Goal: Complete application form

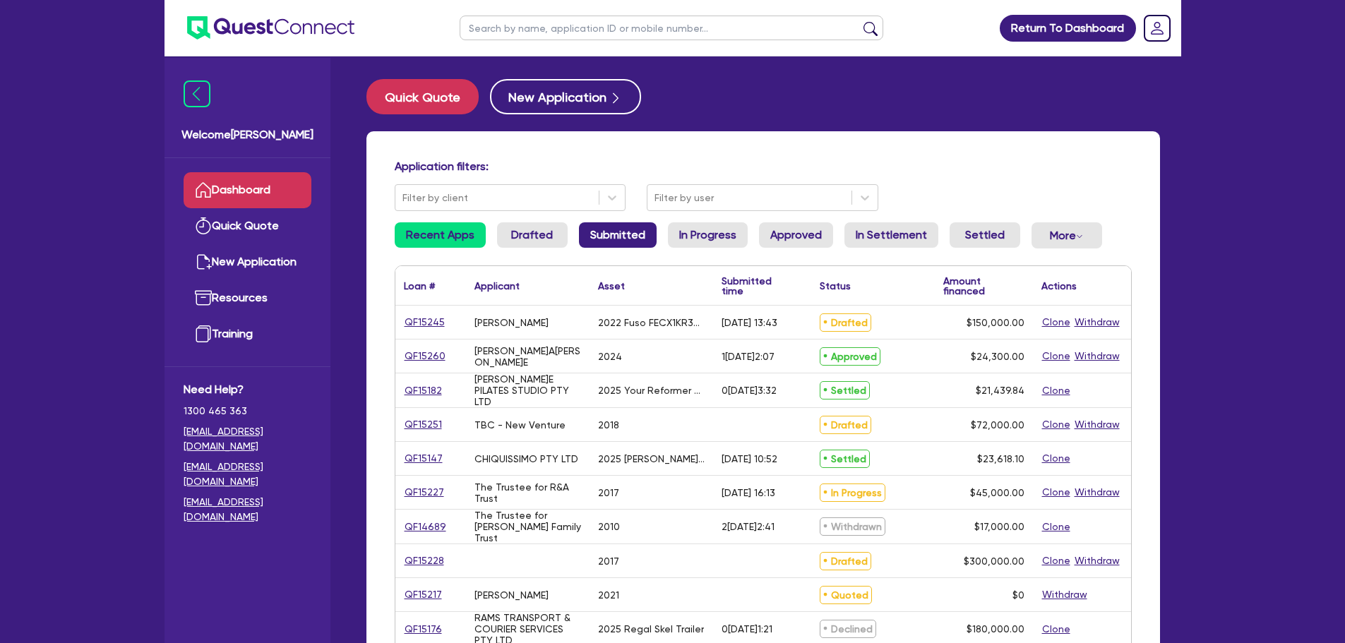
click at [617, 234] on link "Submitted" at bounding box center [618, 234] width 78 height 25
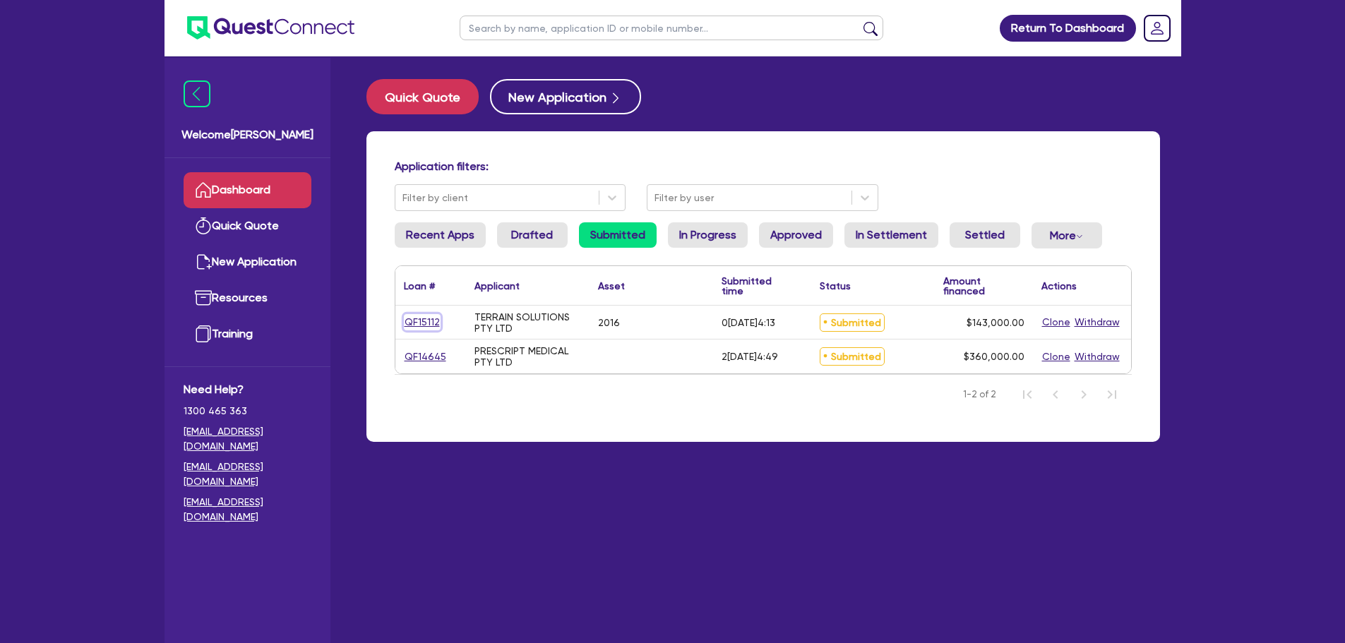
click at [431, 325] on link "QF15112" at bounding box center [422, 322] width 37 height 16
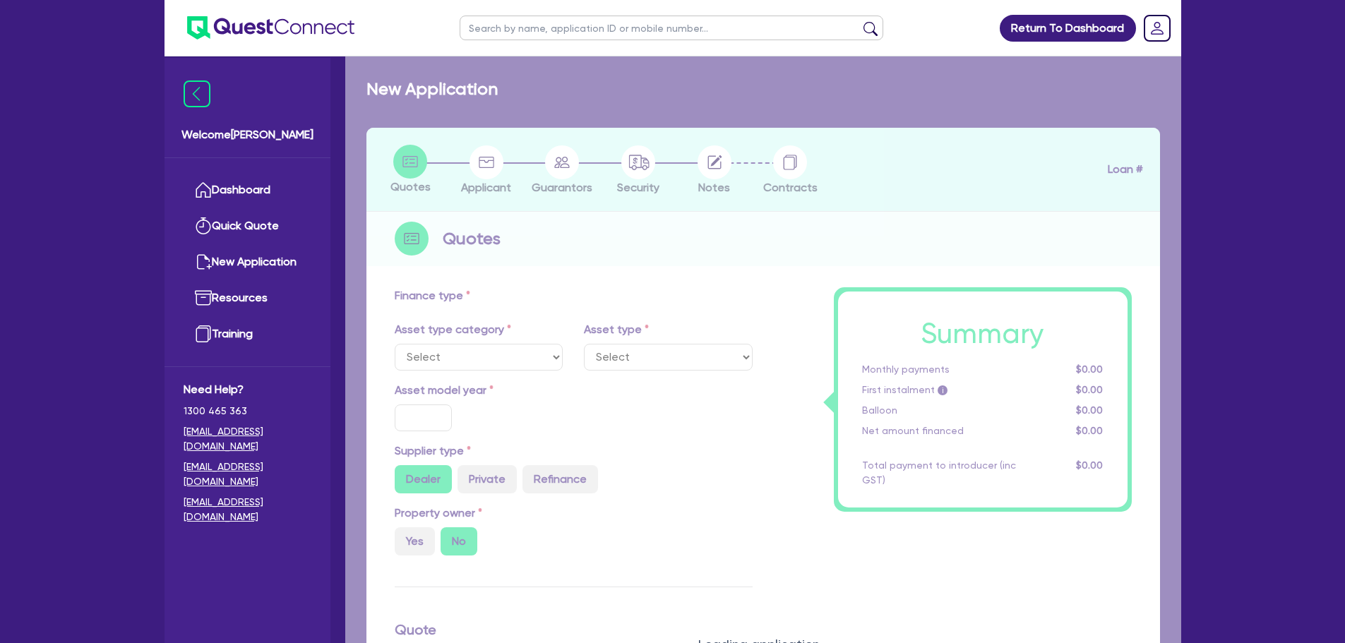
select select "PRIMARY_ASSETS"
type input "2016"
type input "143,000"
type input "30"
type input "42,900"
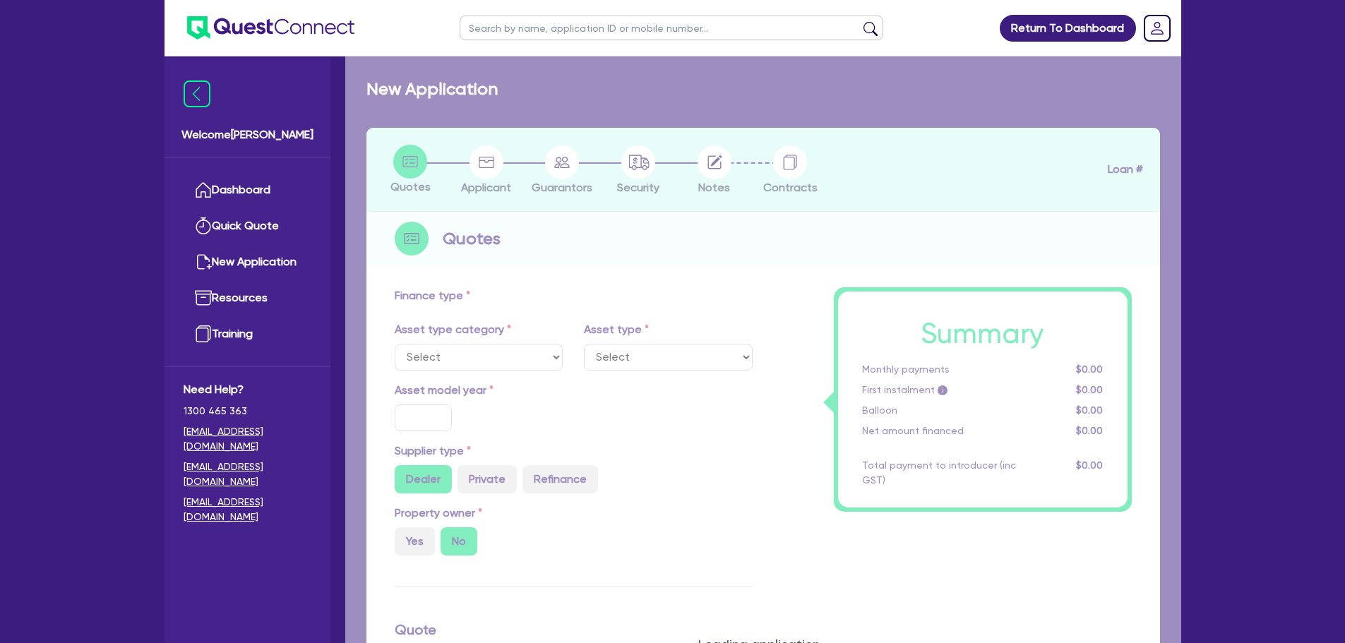
type input "10"
type input "14,300"
type input "17"
select select "HEAVY_TRUCKS"
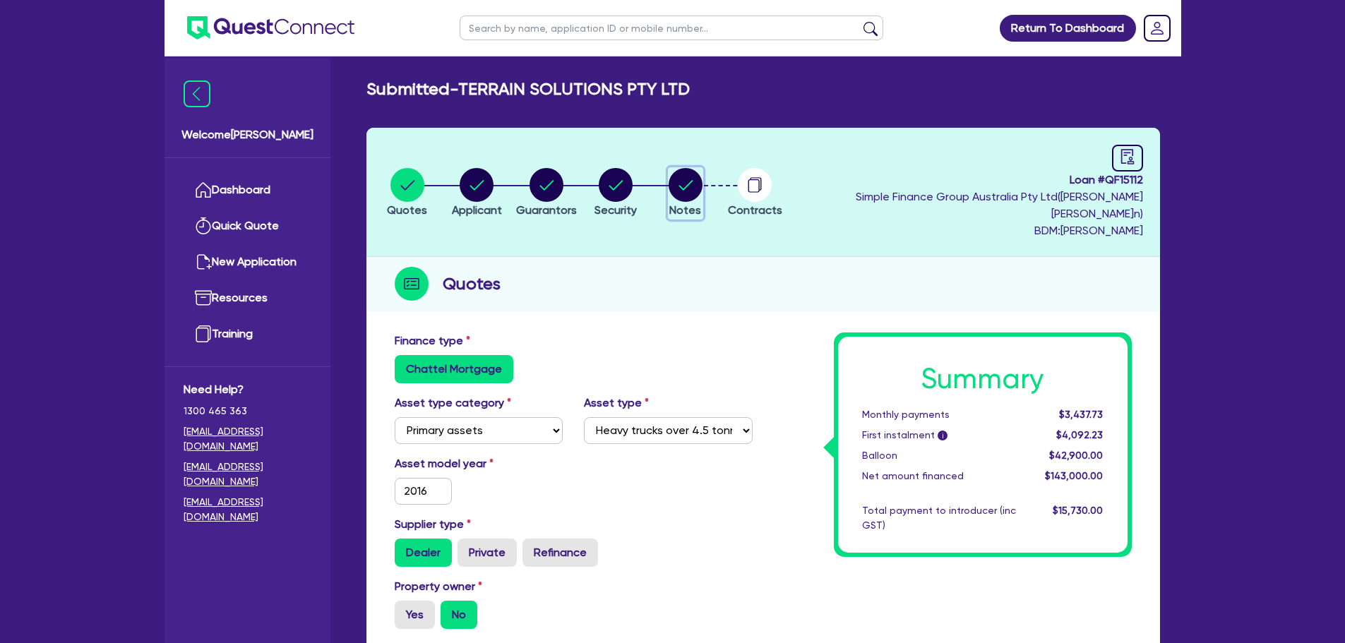
click at [702, 171] on circle "button" at bounding box center [685, 185] width 34 height 34
select select "Quest Finance - Own Book"
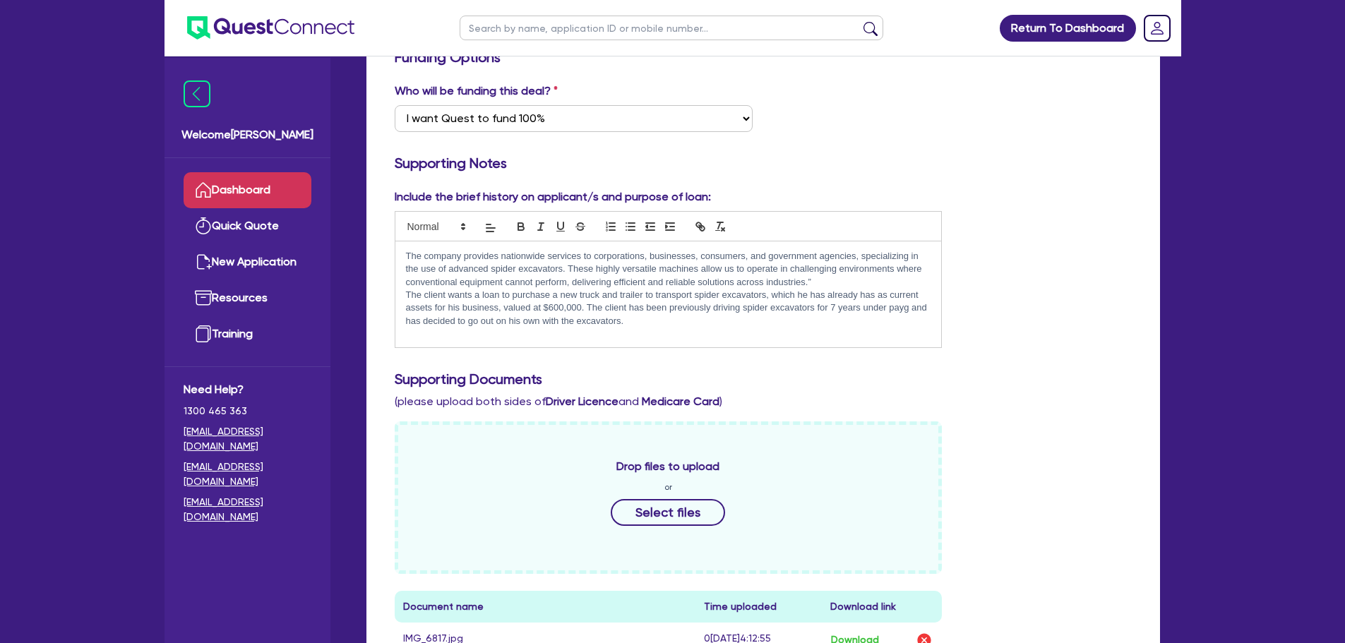
scroll to position [141, 0]
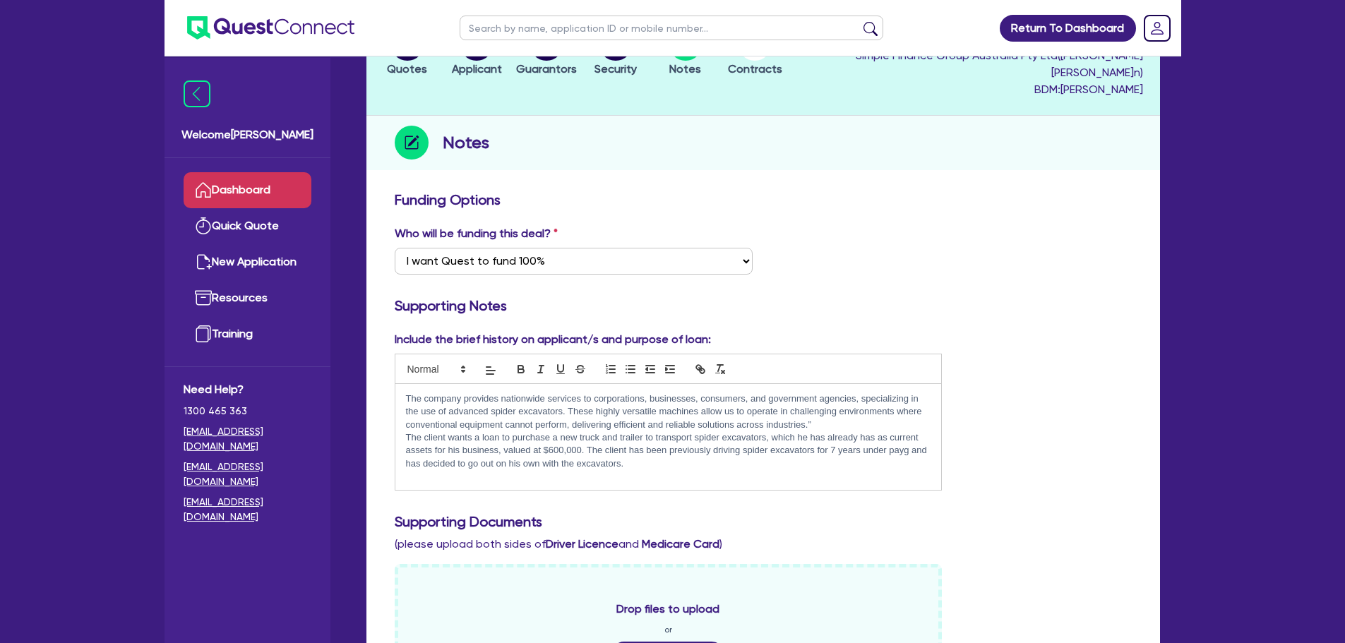
click at [253, 198] on link "Dashboard" at bounding box center [248, 190] width 128 height 36
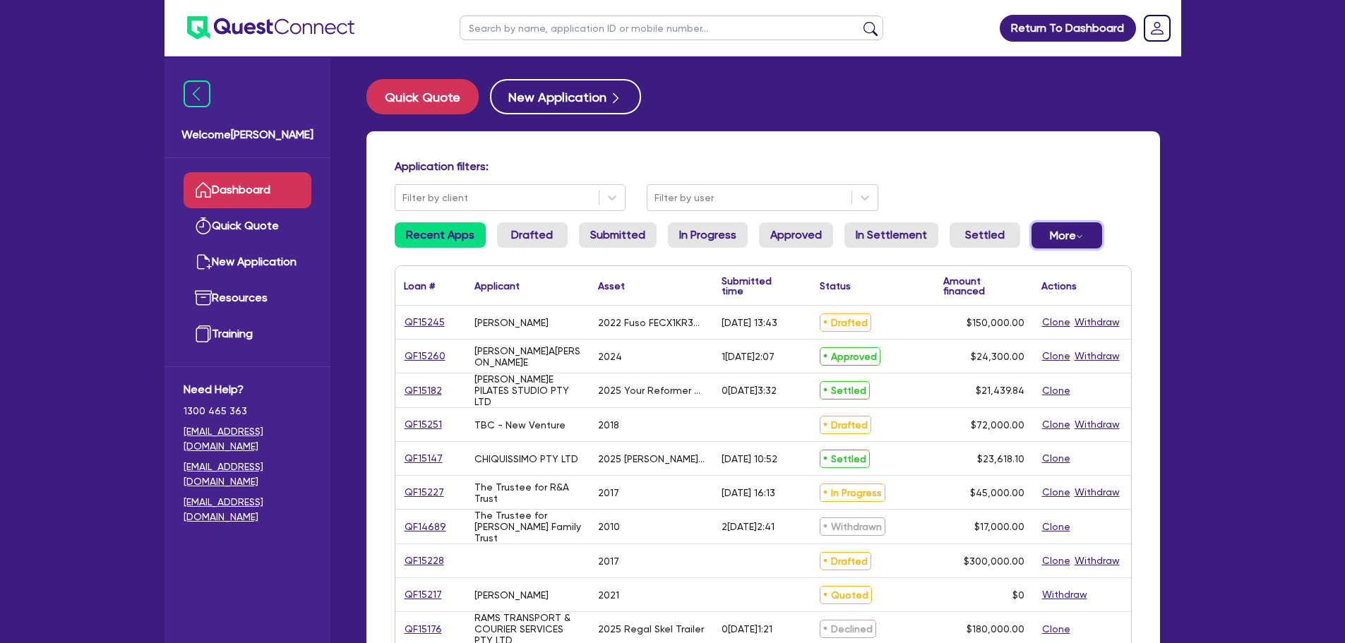
click at [1047, 236] on button "More Withdrawn Declined" at bounding box center [1066, 235] width 71 height 26
click at [1059, 263] on link "Withdrawn" at bounding box center [1043, 266] width 106 height 25
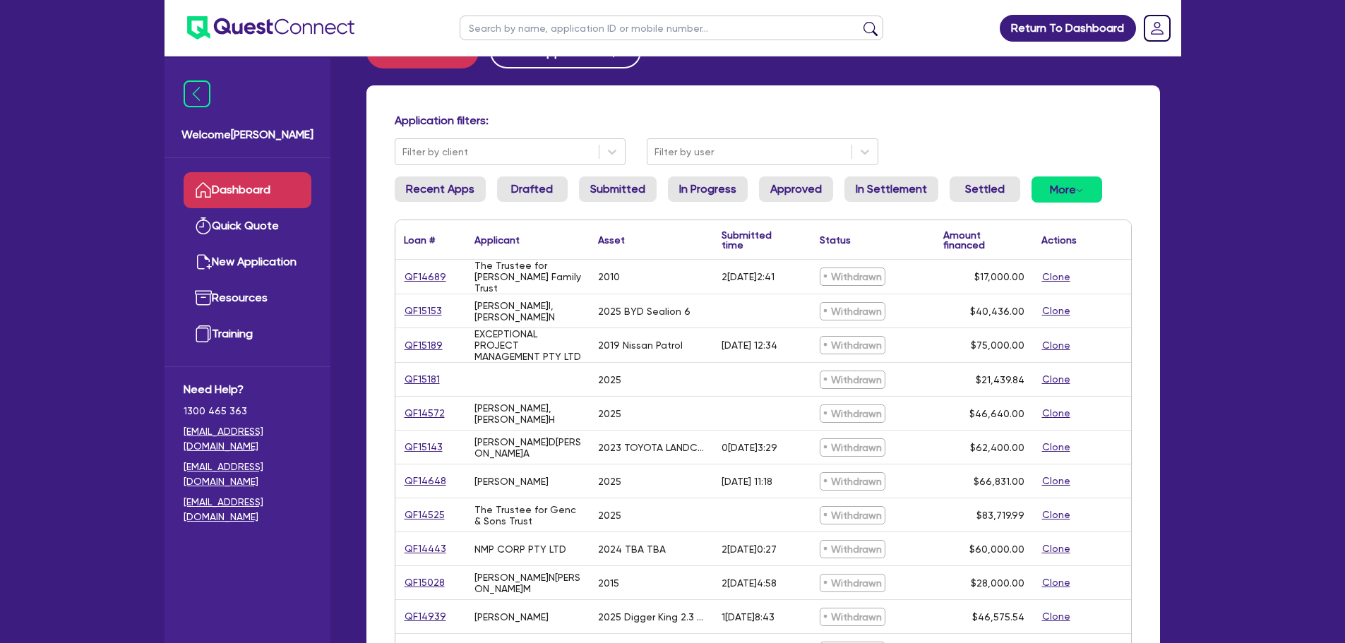
scroll to position [71, 0]
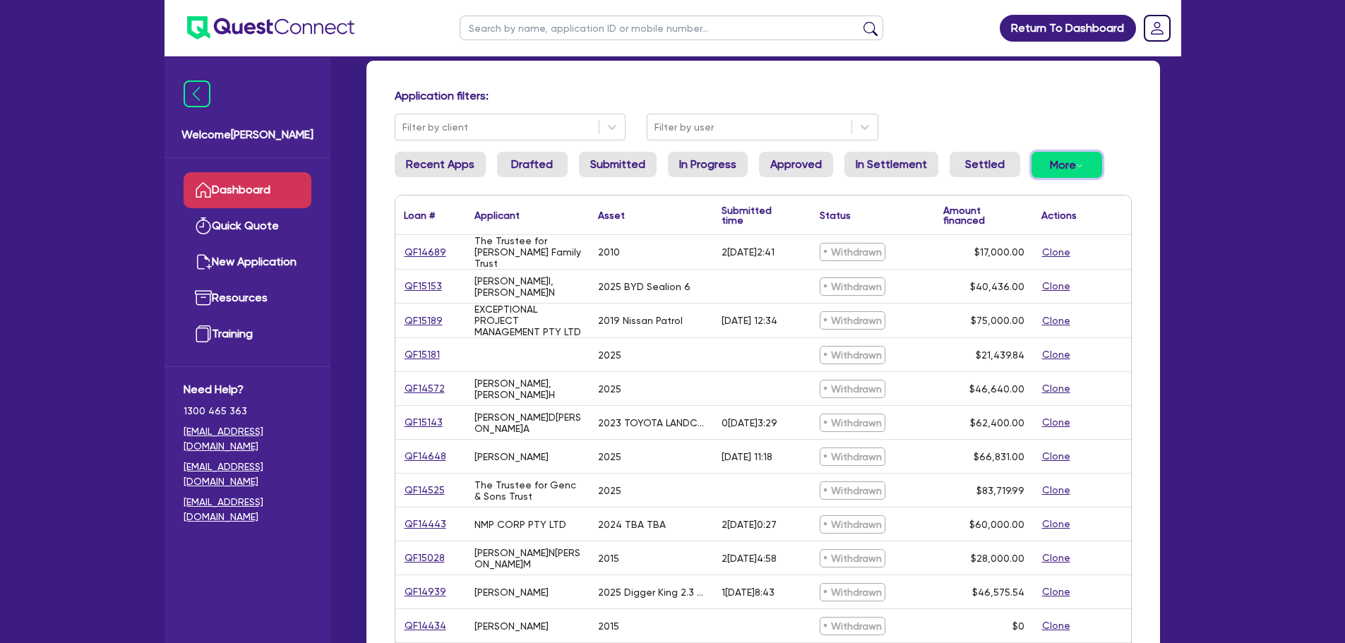
click at [1086, 165] on button "More Withdrawn Declined" at bounding box center [1066, 165] width 71 height 26
click at [1037, 210] on link "Declined" at bounding box center [1043, 221] width 106 height 25
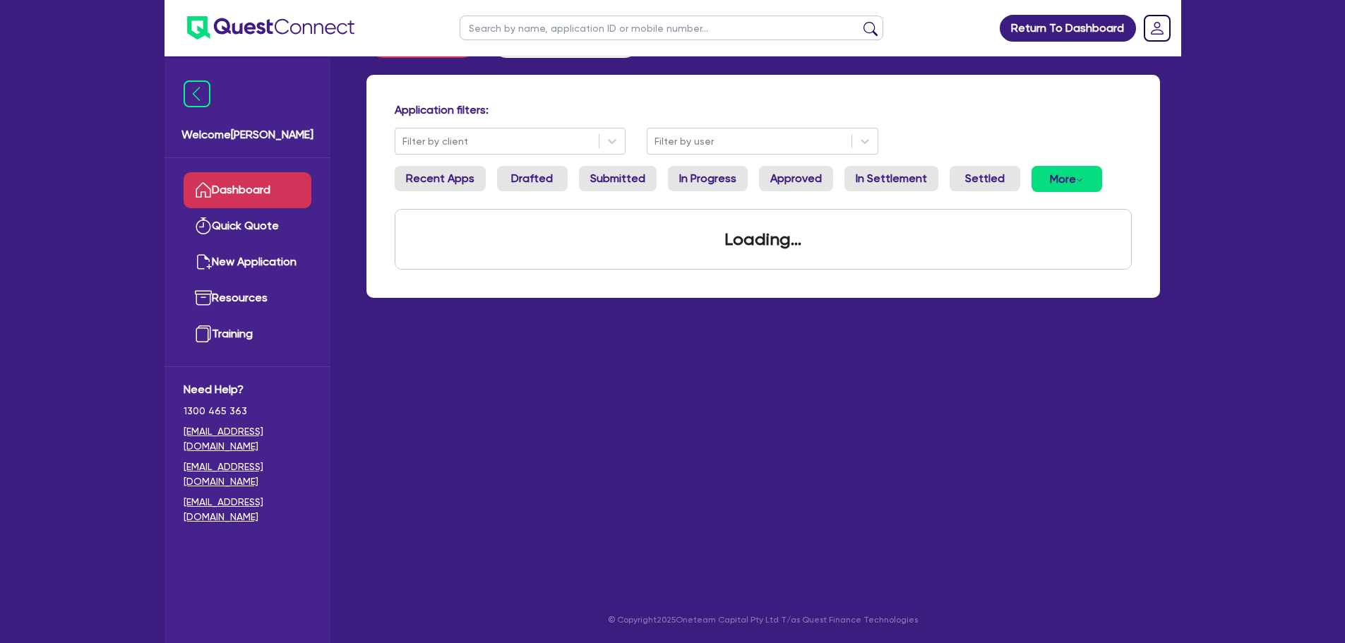
scroll to position [56, 0]
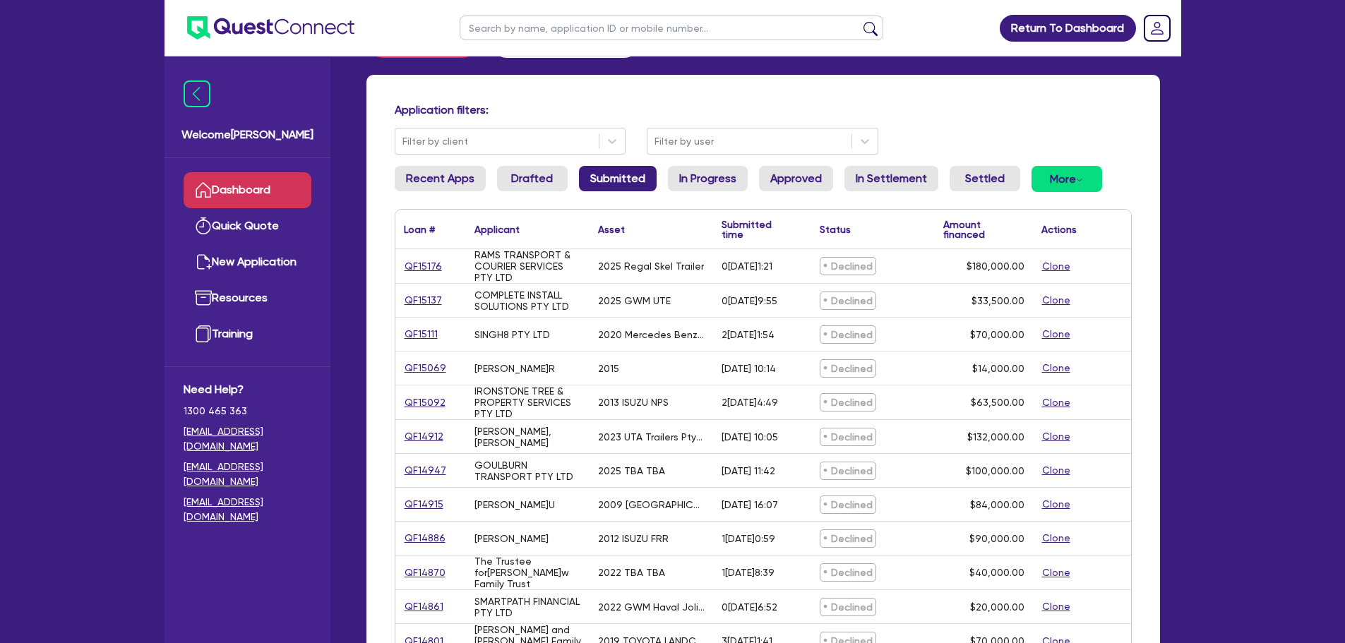
click at [640, 186] on link "Submitted" at bounding box center [618, 178] width 78 height 25
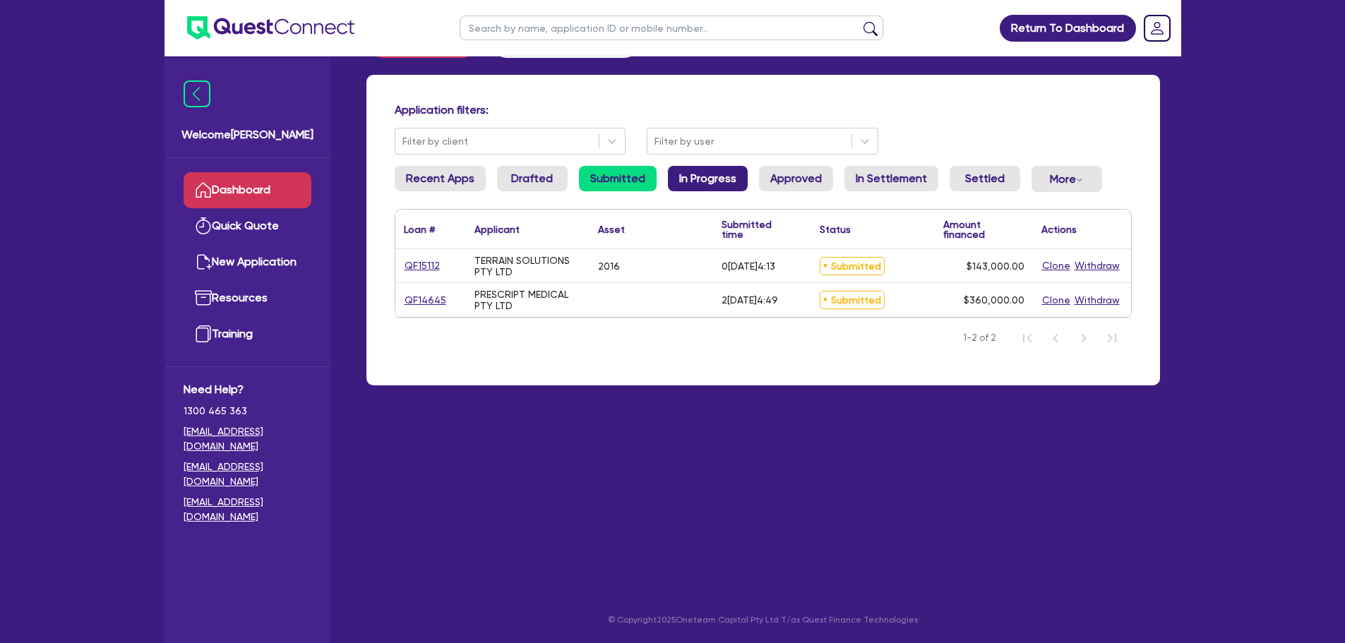
click at [685, 181] on link "In Progress" at bounding box center [708, 178] width 80 height 25
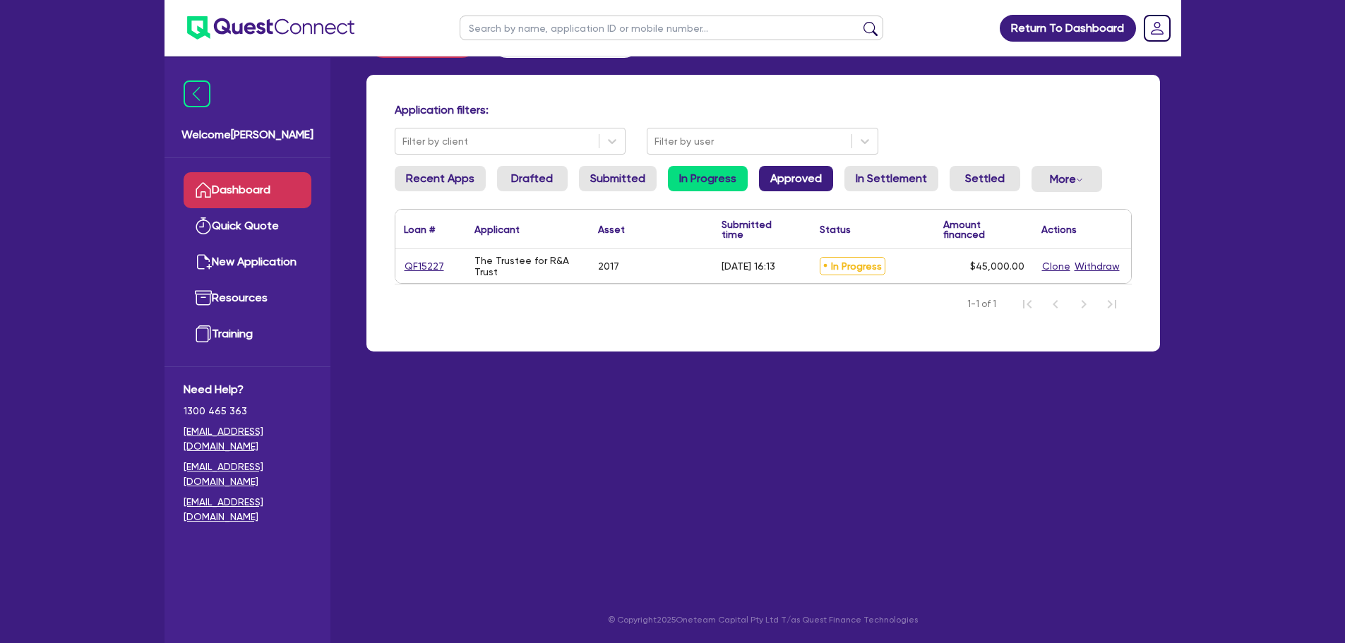
click at [795, 179] on link "Approved" at bounding box center [796, 178] width 74 height 25
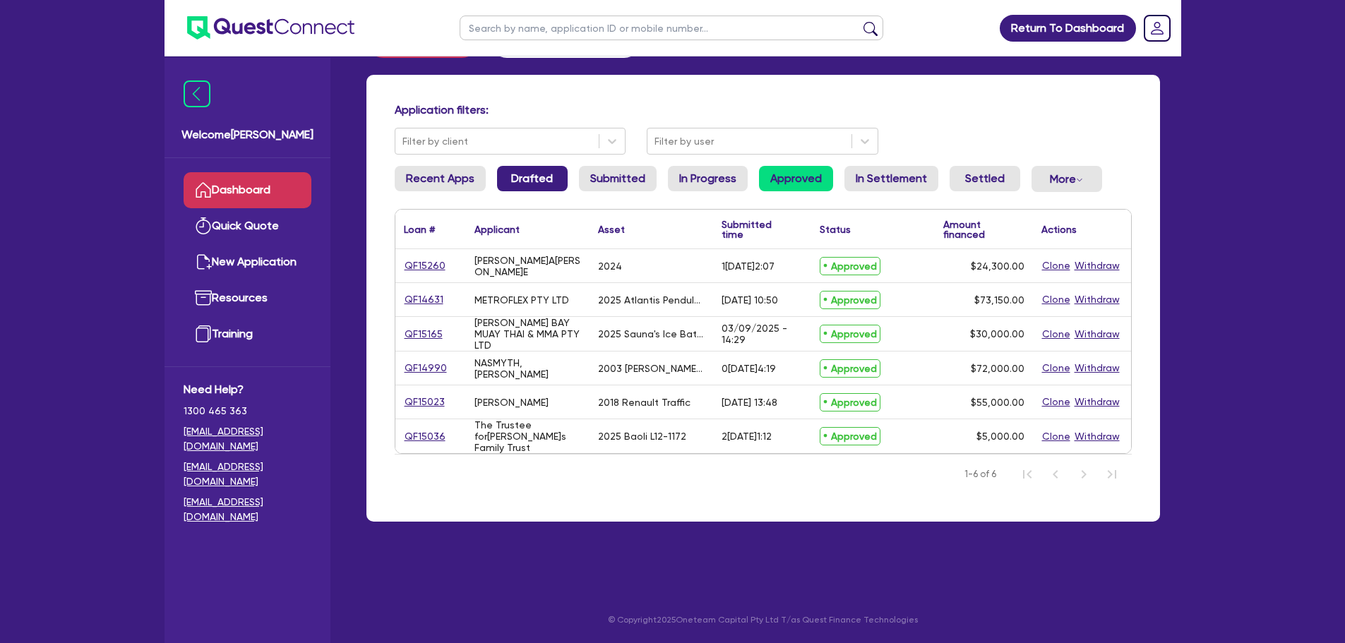
click at [508, 178] on link "Drafted" at bounding box center [532, 178] width 71 height 25
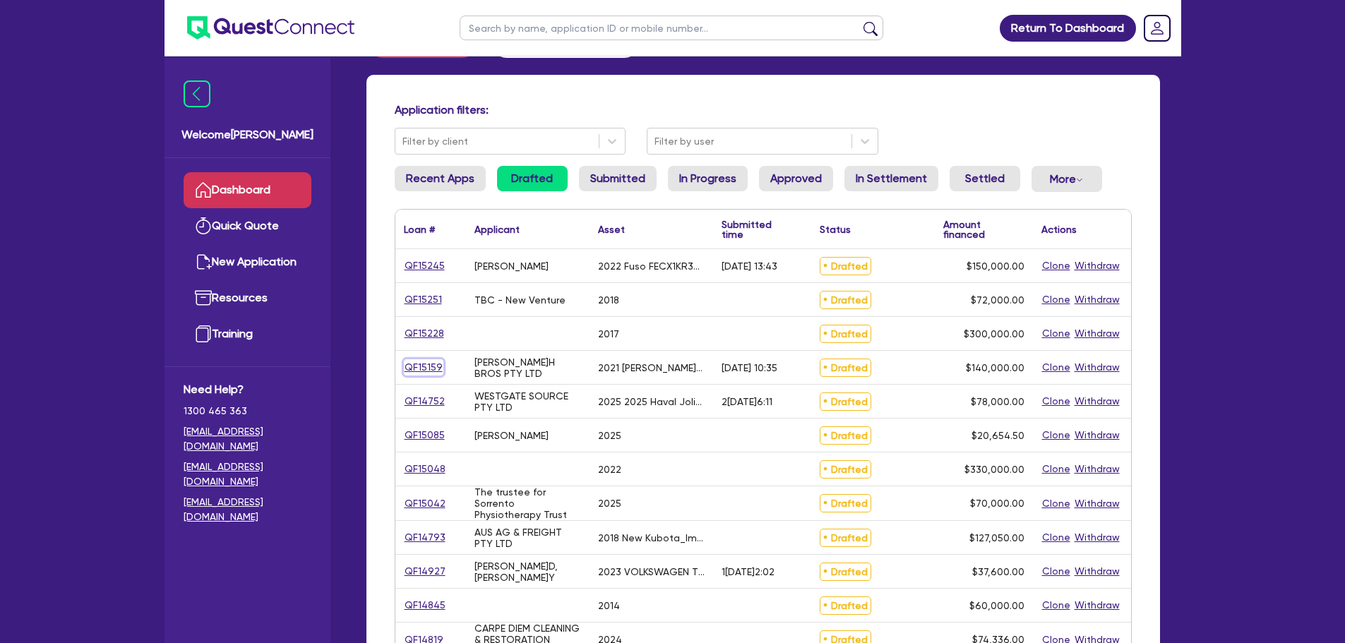
click at [426, 368] on link "QF15159" at bounding box center [424, 367] width 40 height 16
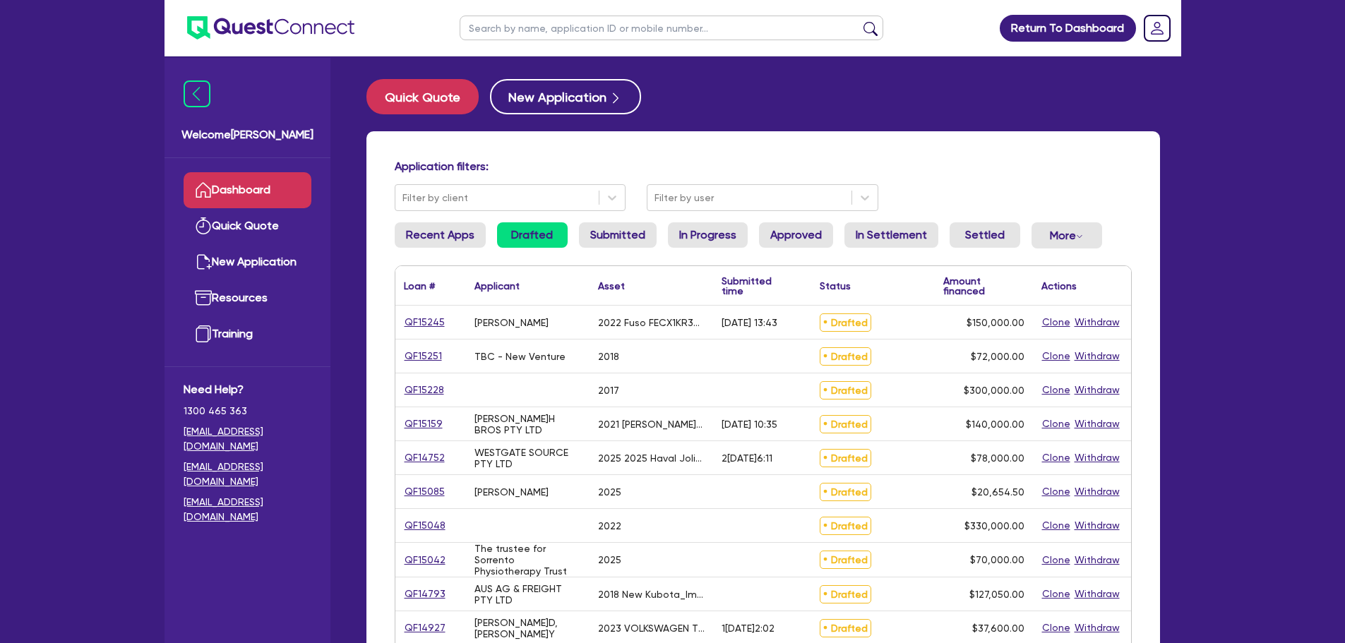
select select "PRIMARY_ASSETS"
select select "HEAVY_TRUCKS"
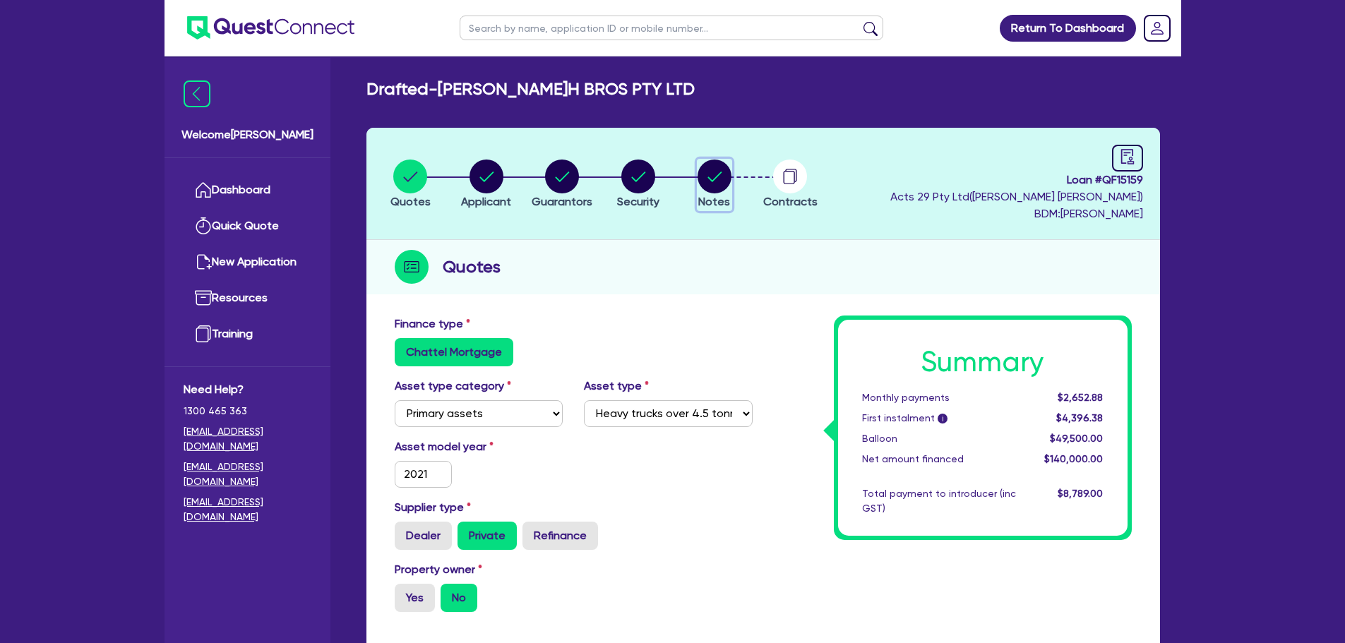
click at [707, 164] on circle "button" at bounding box center [714, 177] width 34 height 34
select select "Quest Finance - Own Book"
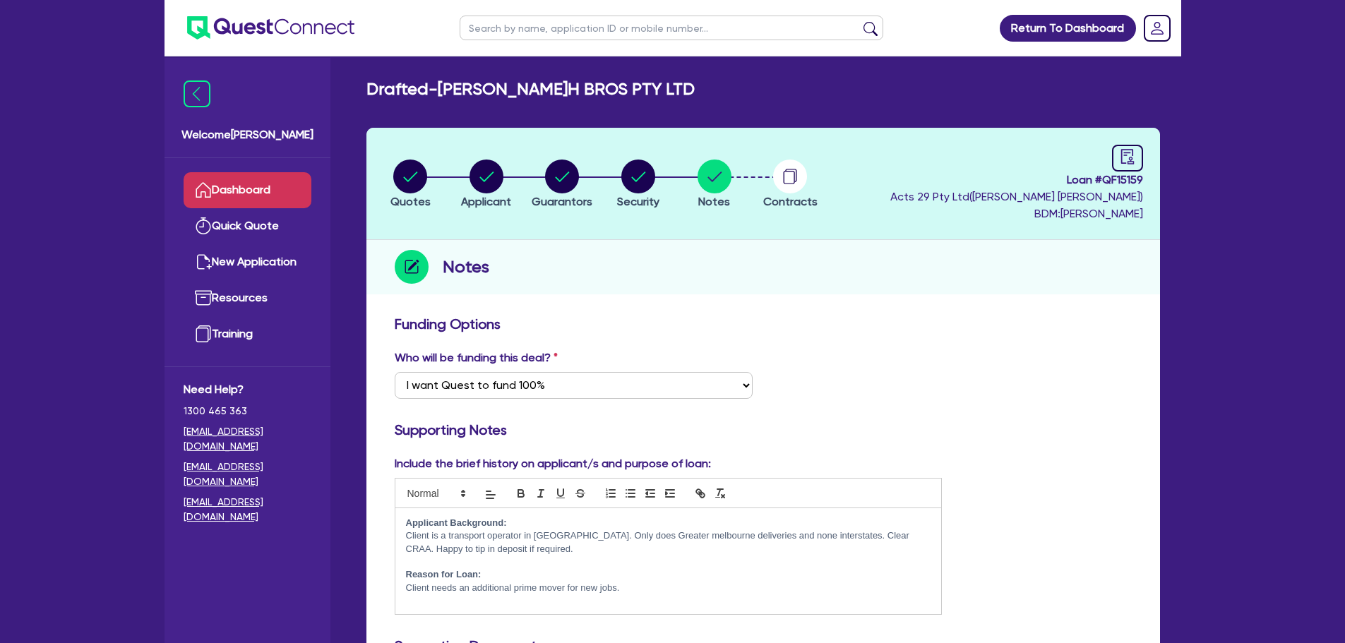
click at [264, 196] on link "Dashboard" at bounding box center [248, 190] width 128 height 36
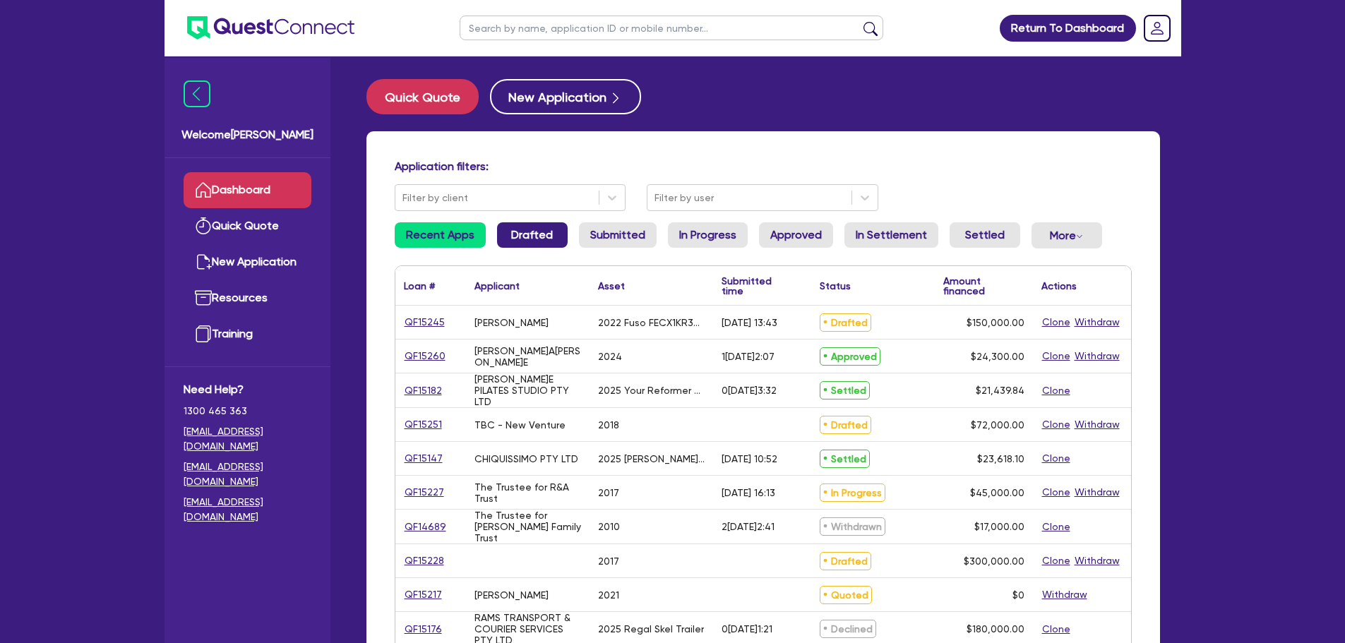
click at [517, 230] on link "Drafted" at bounding box center [532, 234] width 71 height 25
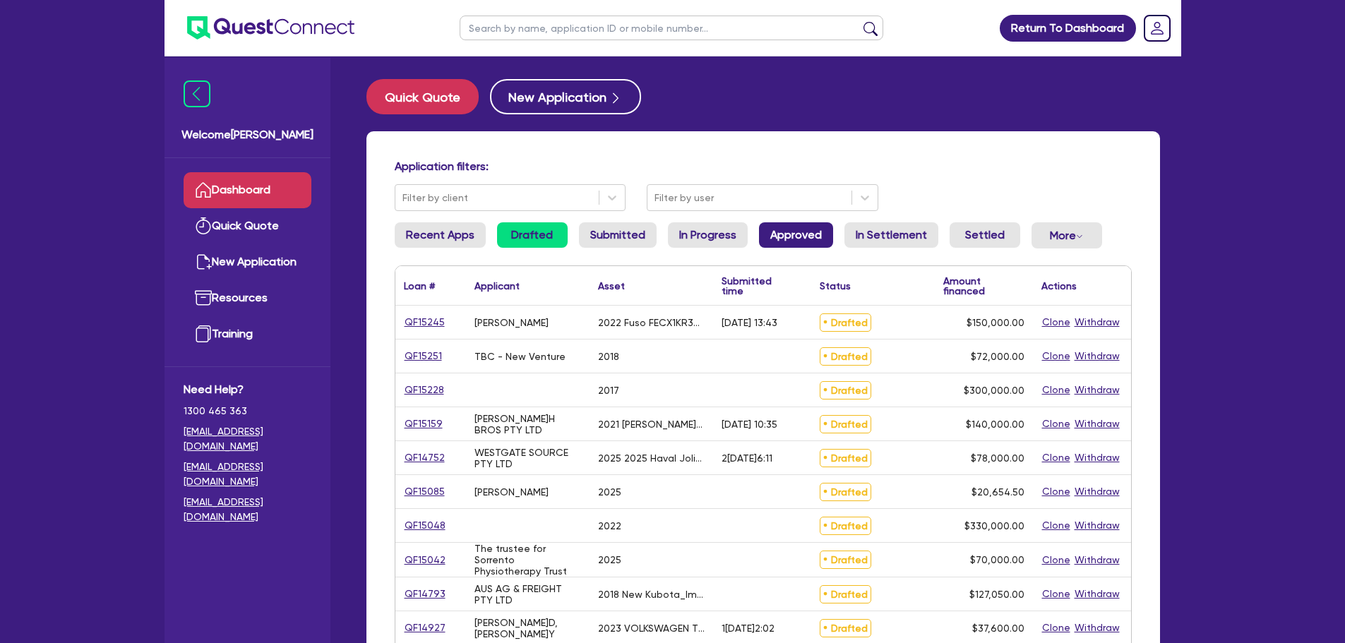
click at [817, 225] on link "Approved" at bounding box center [796, 234] width 74 height 25
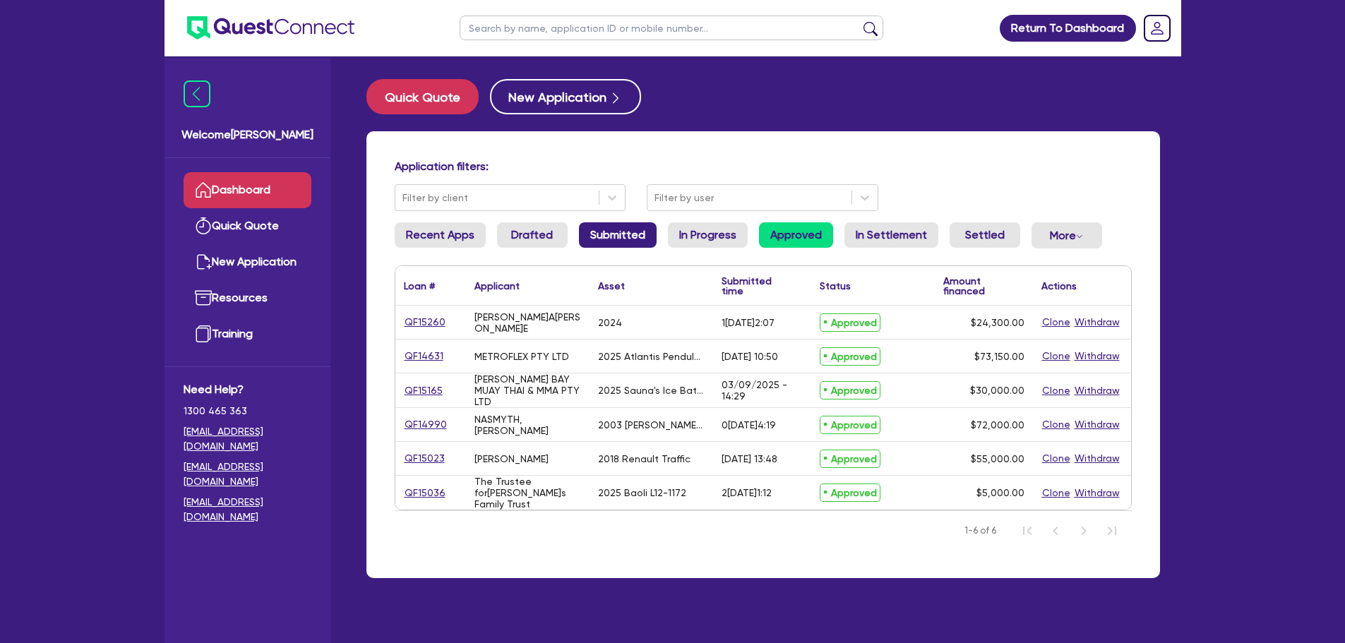
click at [631, 232] on link "Submitted" at bounding box center [618, 234] width 78 height 25
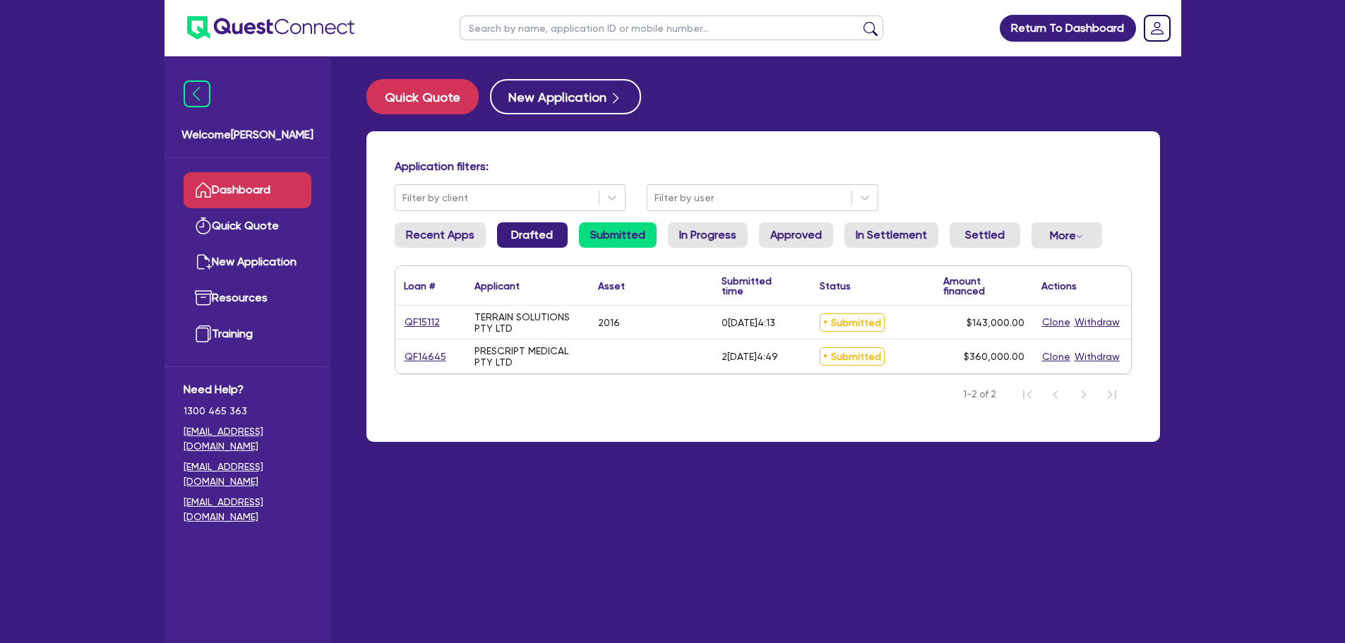
click at [534, 243] on link "Drafted" at bounding box center [532, 234] width 71 height 25
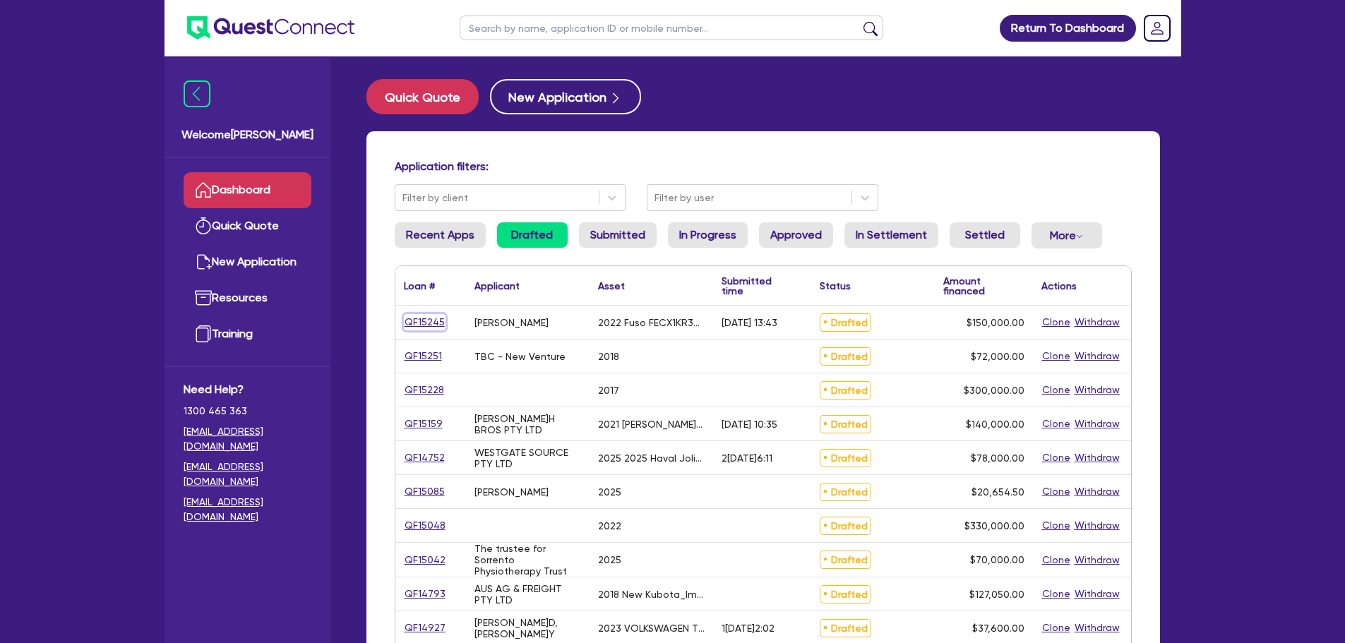
click at [432, 320] on link "QF15245" at bounding box center [425, 322] width 42 height 16
select select "CARS_AND_LIGHT_TRUCKS"
select select "LIGHT_TRUCKS"
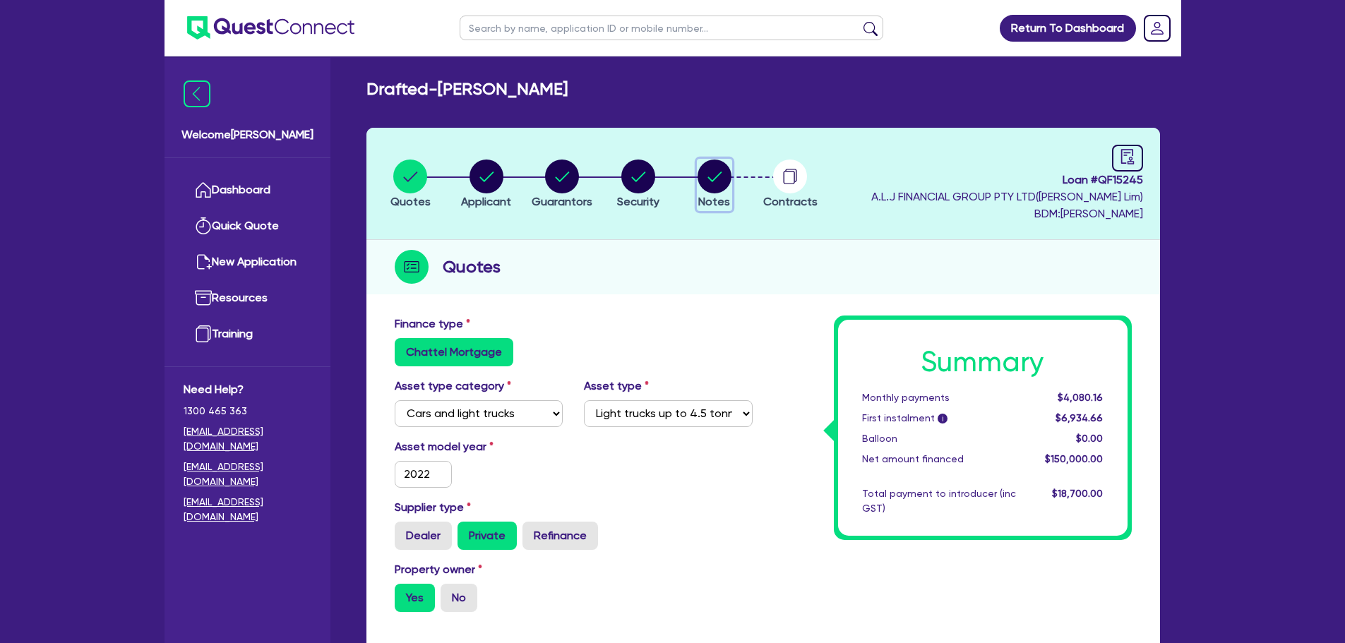
click at [716, 169] on circle "button" at bounding box center [714, 177] width 34 height 34
select select "Quest Finance - Own Book"
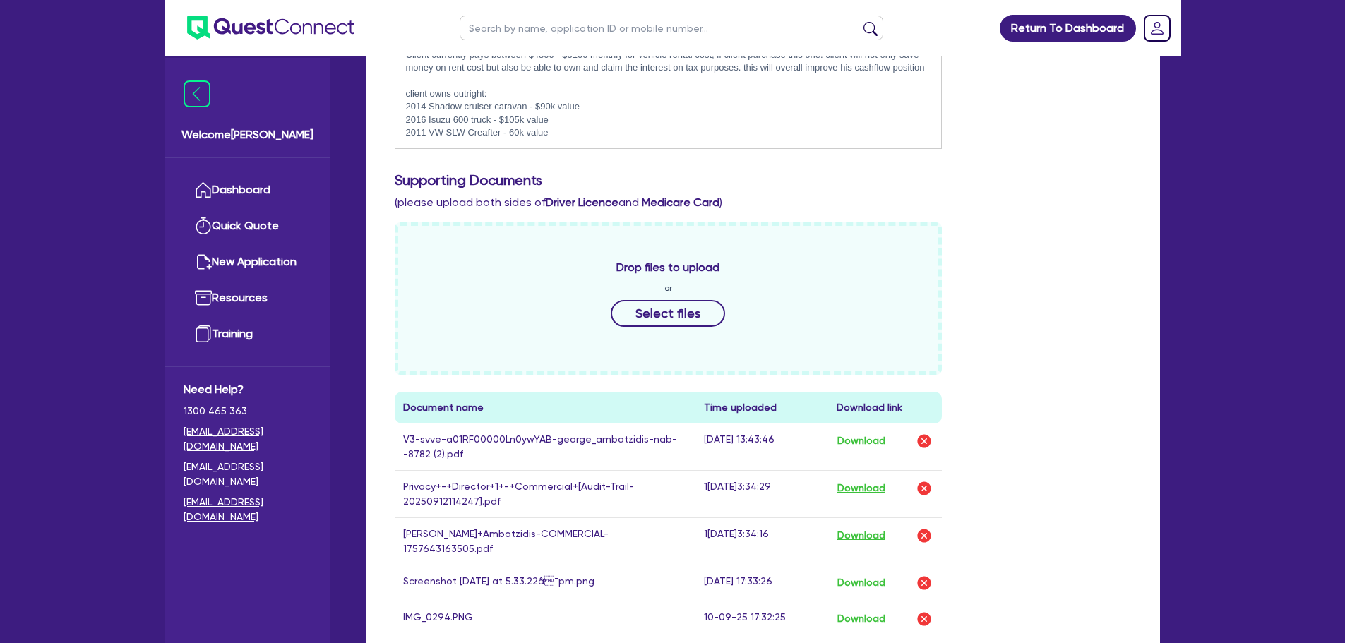
scroll to position [635, 0]
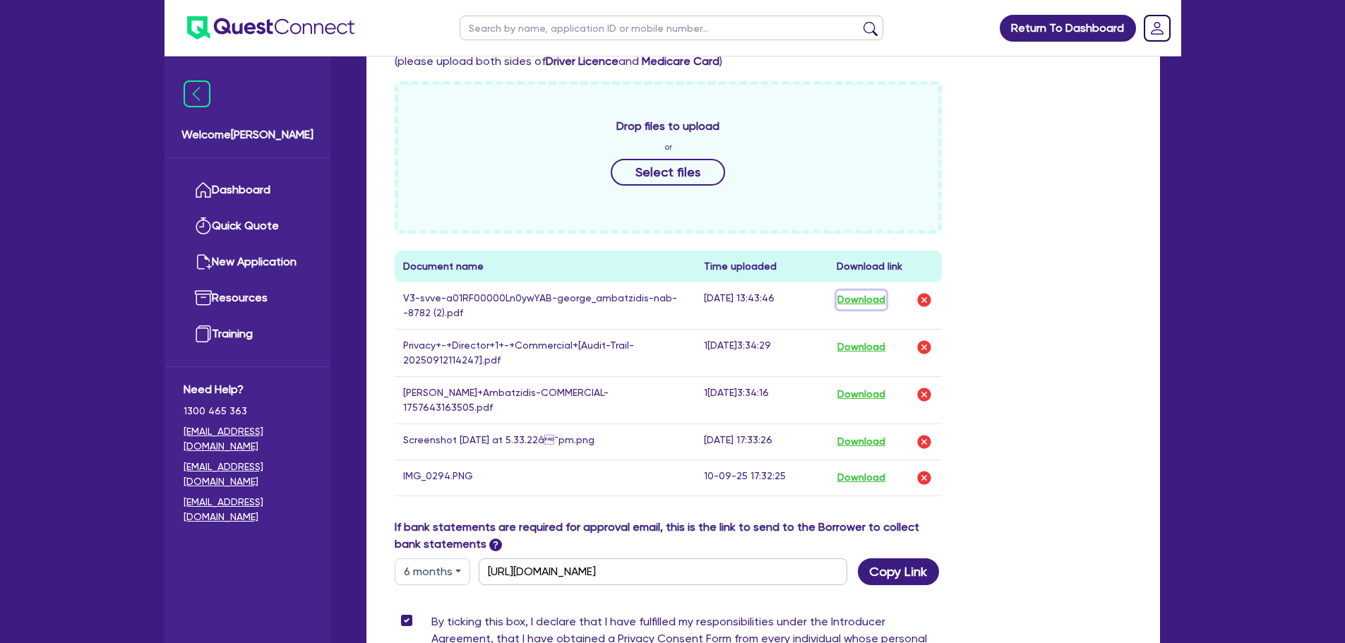
click at [842, 306] on button "Download" at bounding box center [860, 300] width 49 height 18
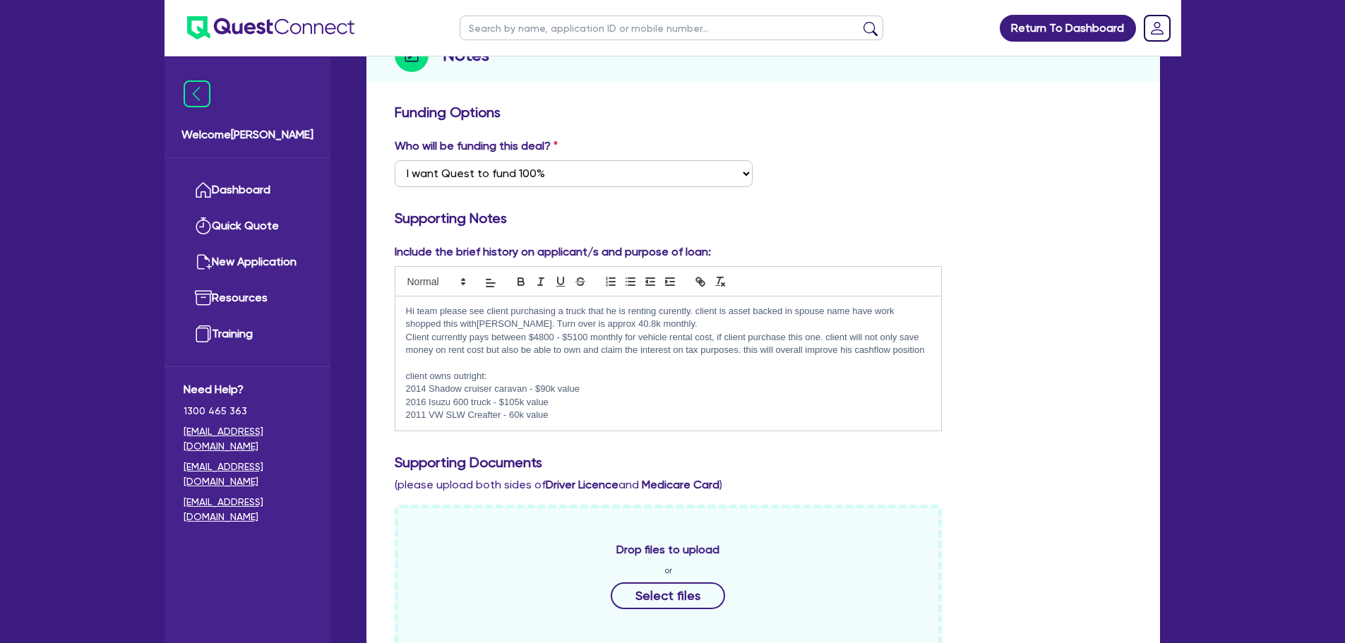
scroll to position [0, 0]
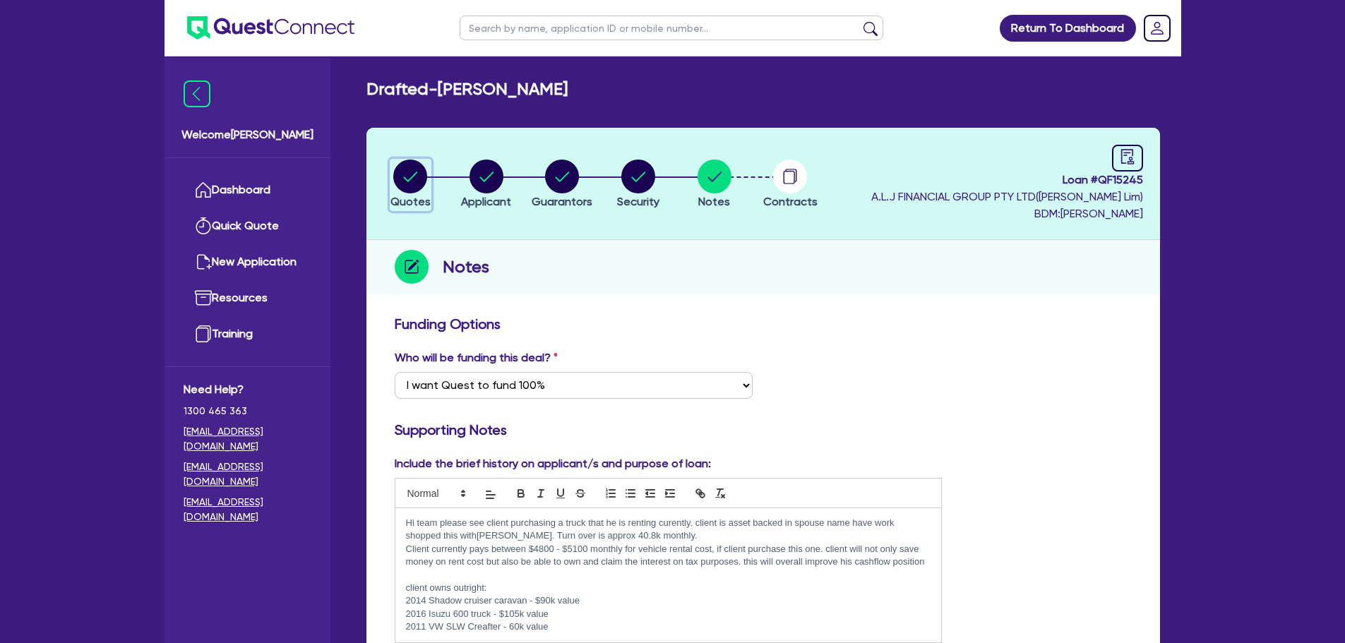
click at [418, 166] on circle "button" at bounding box center [410, 177] width 34 height 34
select select "CARS_AND_LIGHT_TRUCKS"
select select "LIGHT_TRUCKS"
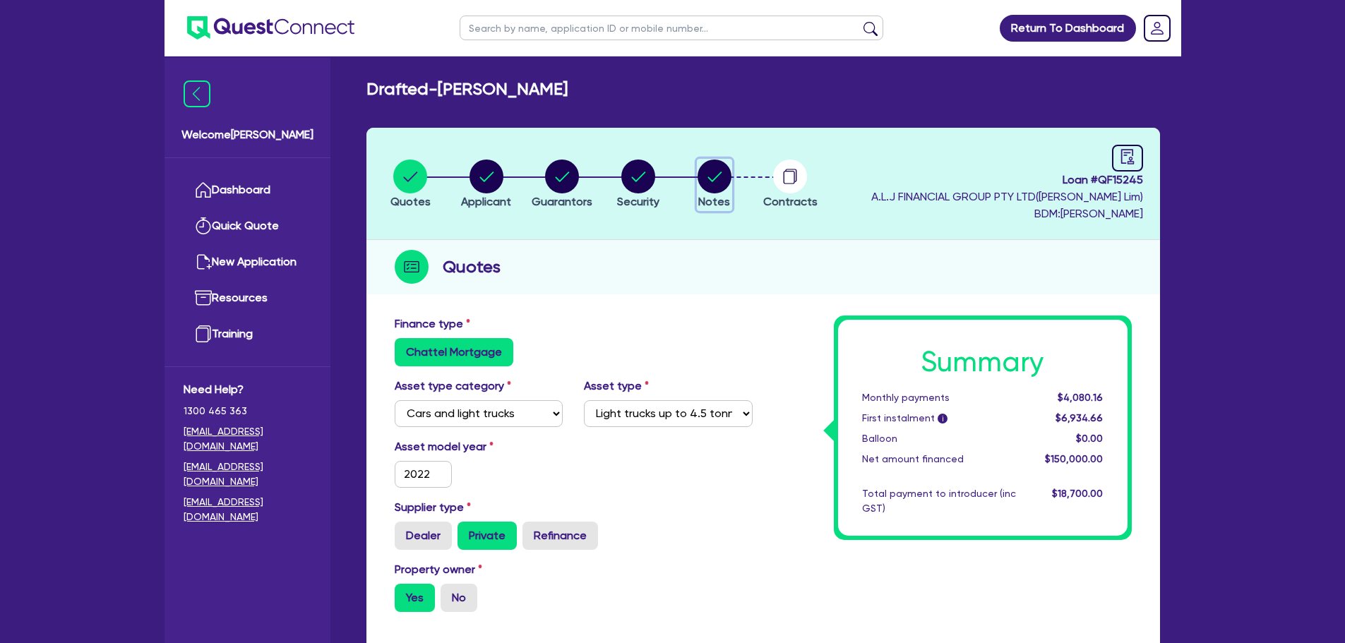
click at [722, 181] on circle "button" at bounding box center [714, 177] width 34 height 34
select select "Quest Finance - Own Book"
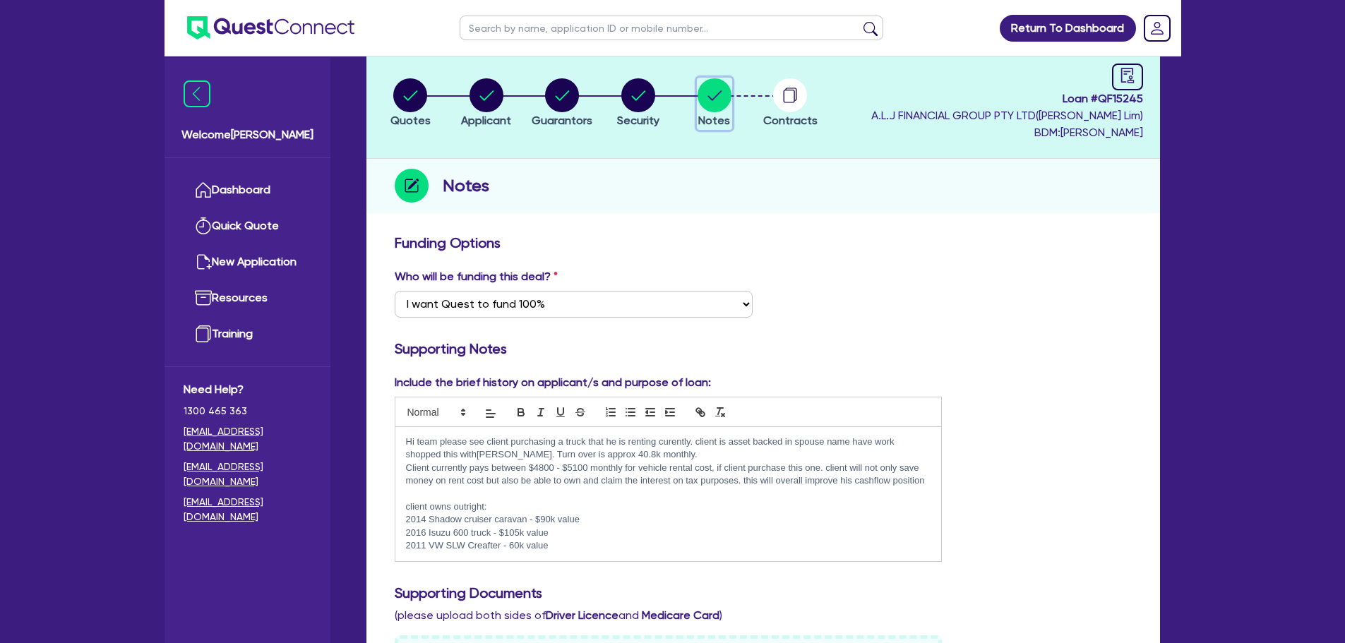
scroll to position [71, 0]
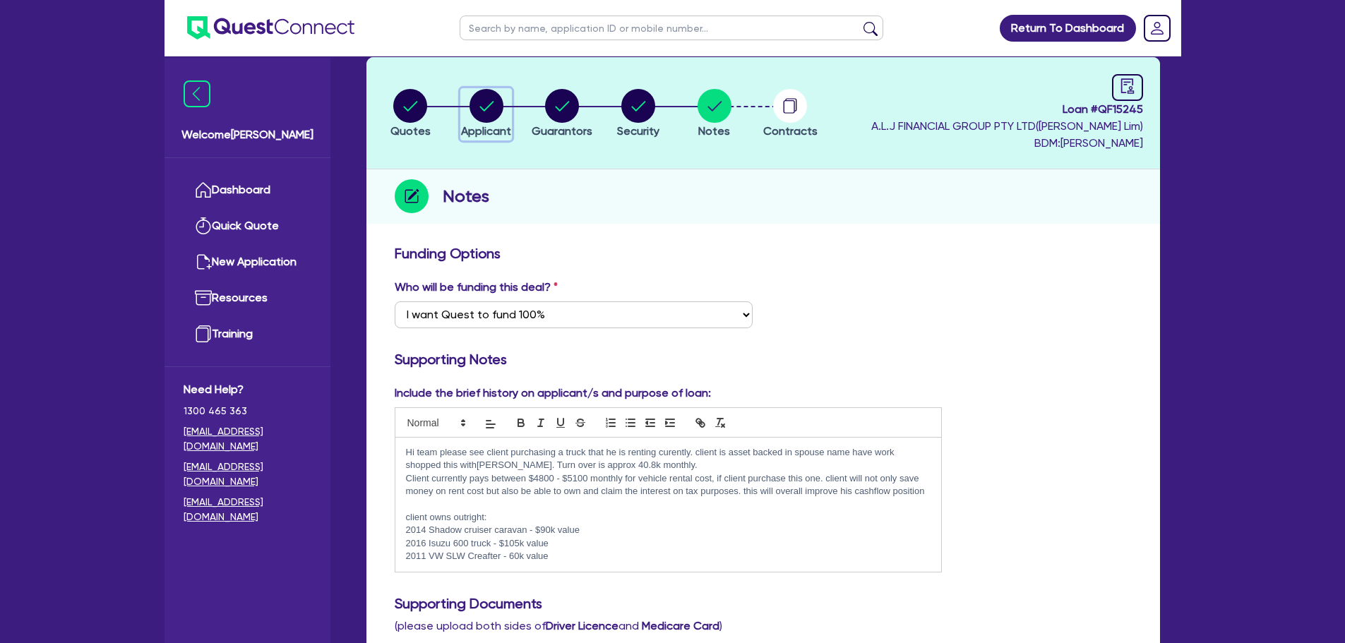
click at [476, 111] on circle "button" at bounding box center [486, 106] width 34 height 34
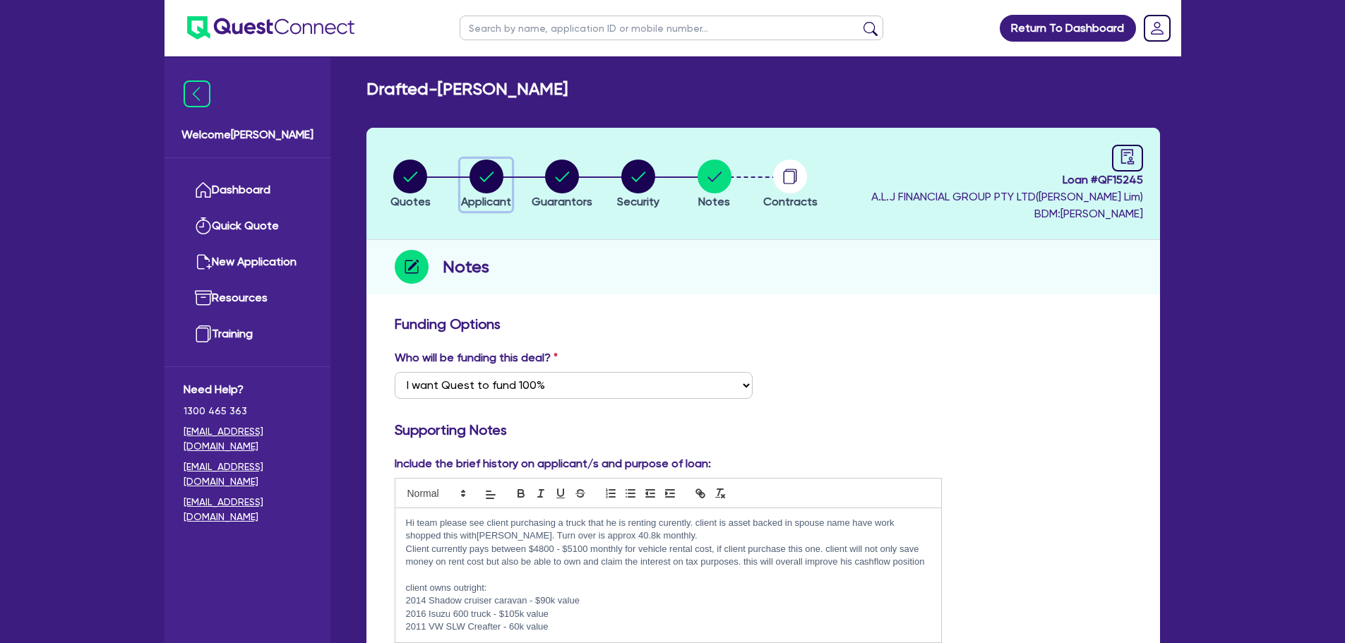
select select "SOLE_TRADER"
select select "ACCOMODATION_FOOD"
select select "TAKEAWAYS"
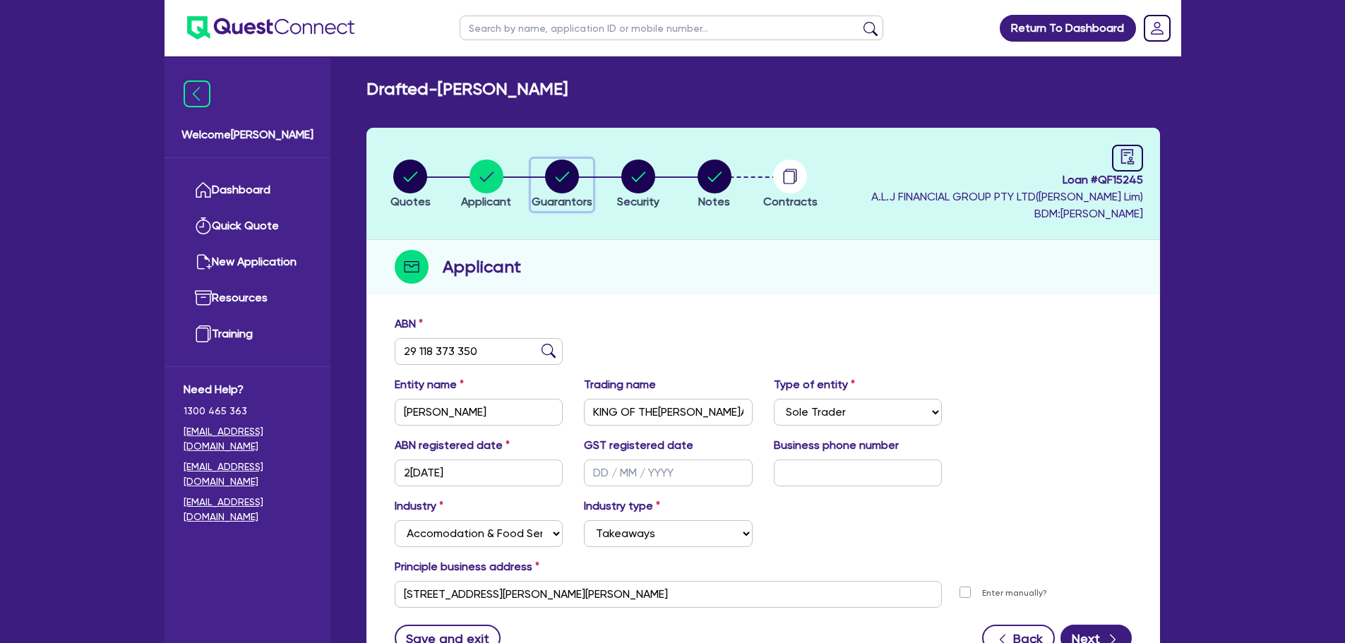
click at [555, 181] on circle "button" at bounding box center [562, 177] width 34 height 34
select select "MR"
select select "VIC"
select select "DE_FACTO"
select select "TRUCK"
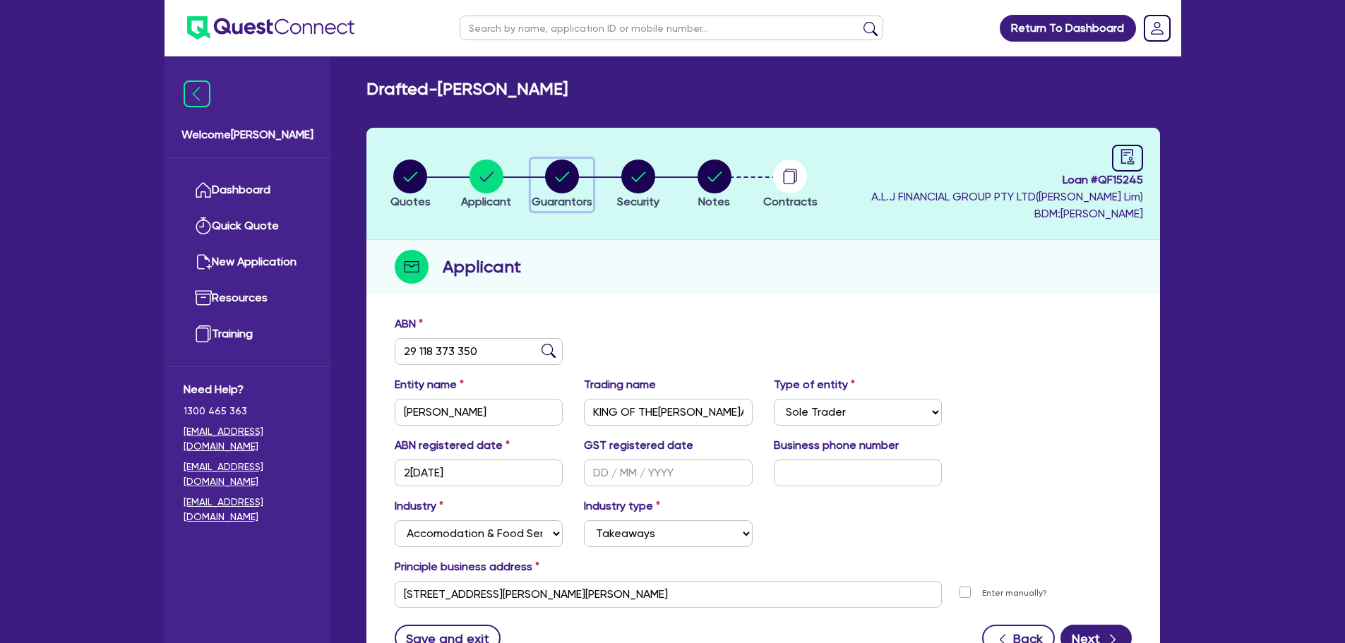
select select "VEHICLE"
select select "PROPERTY"
select select "CASH"
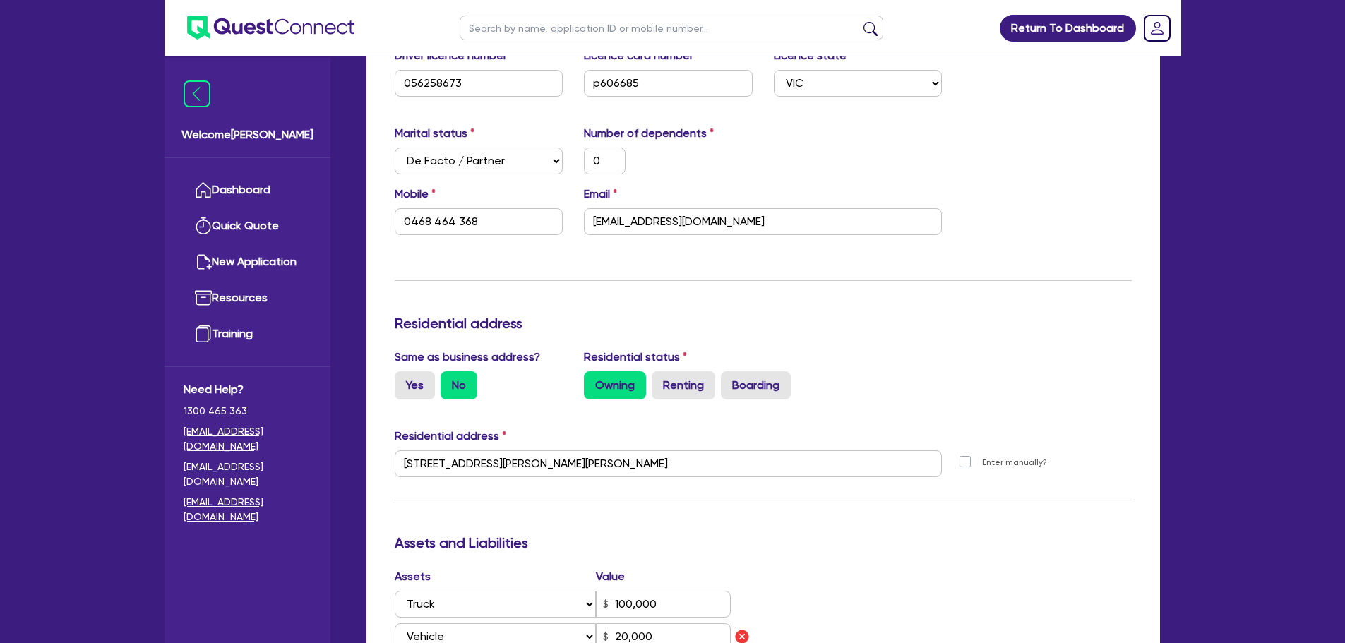
scroll to position [282, 0]
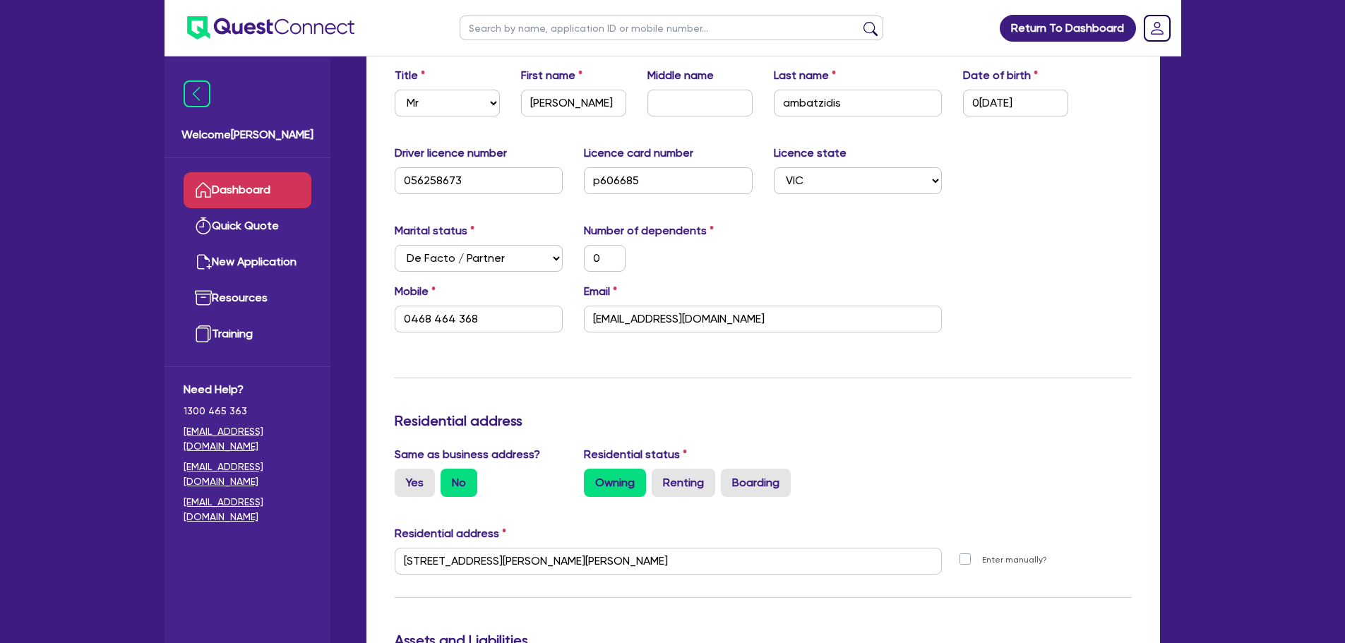
click at [251, 185] on link "Dashboard" at bounding box center [248, 190] width 128 height 36
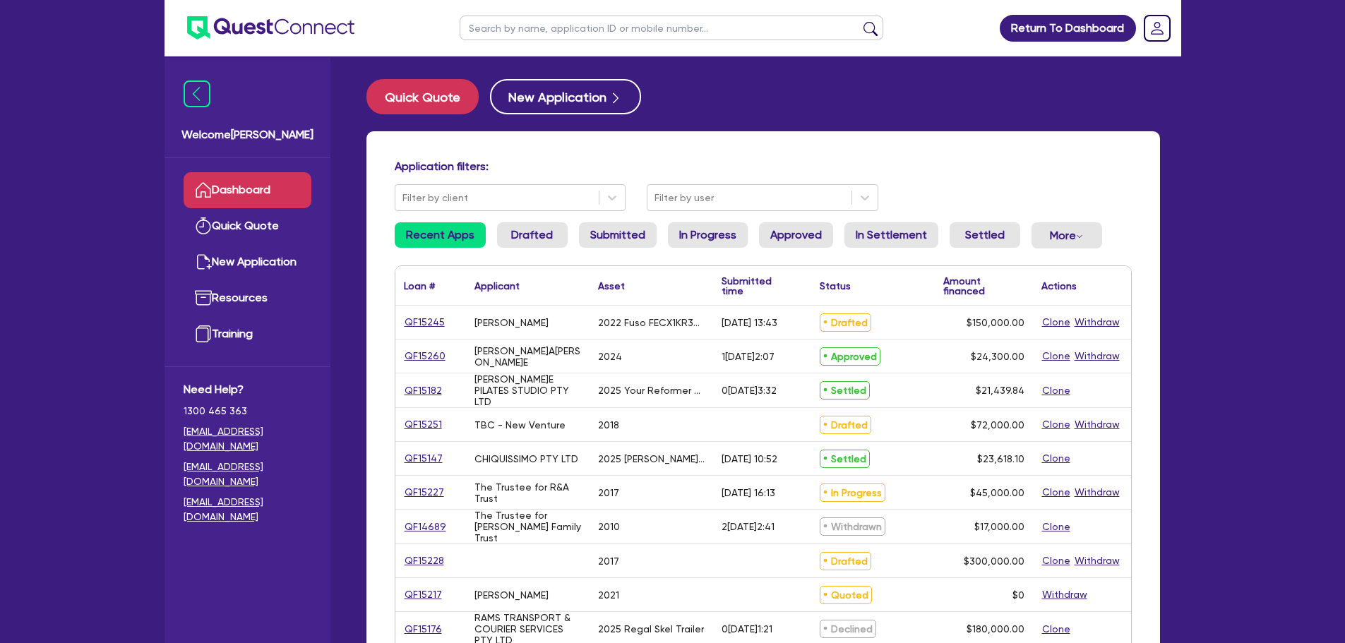
scroll to position [71, 0]
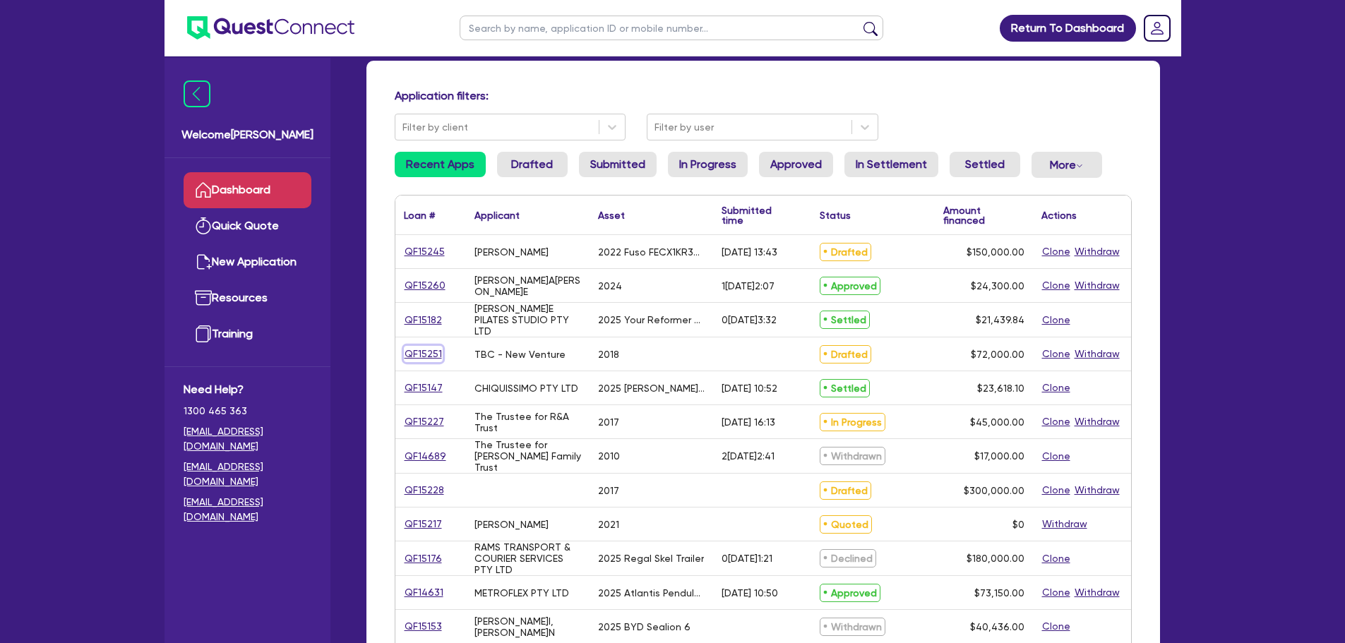
click at [433, 357] on link "QF15251" at bounding box center [423, 354] width 39 height 16
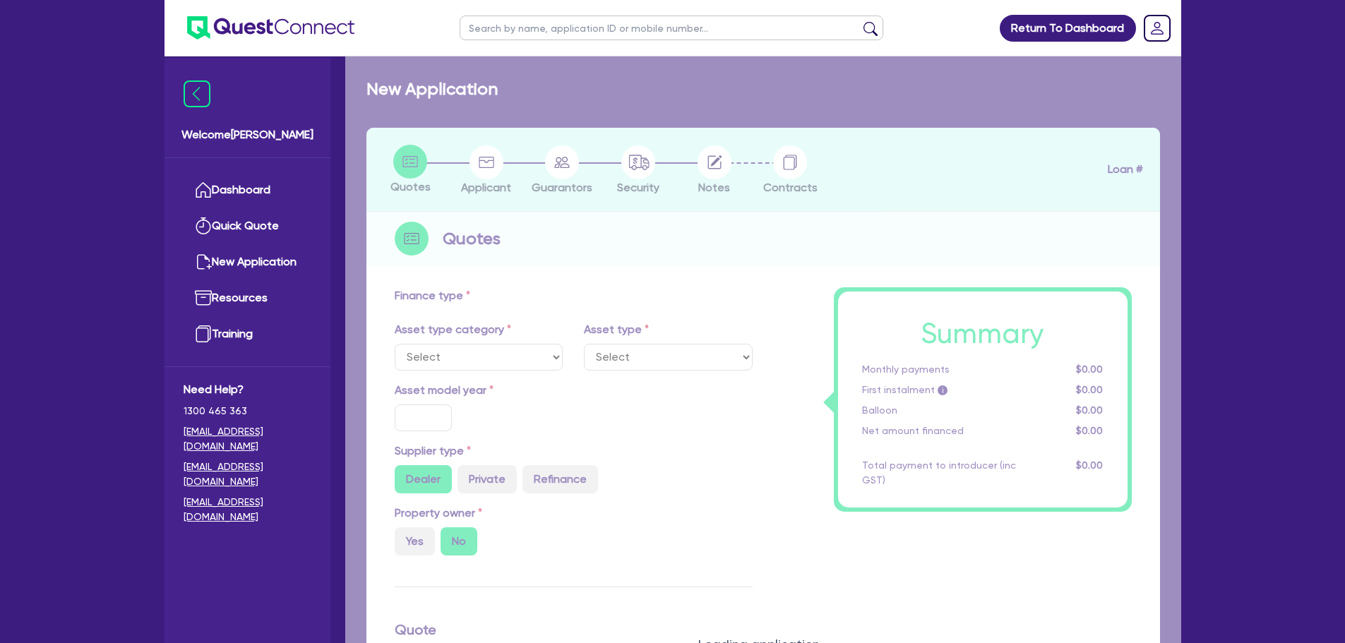
select select "PRIMARY_ASSETS"
type input "2018"
radio input "true"
type input "103,000"
type input "31,000"
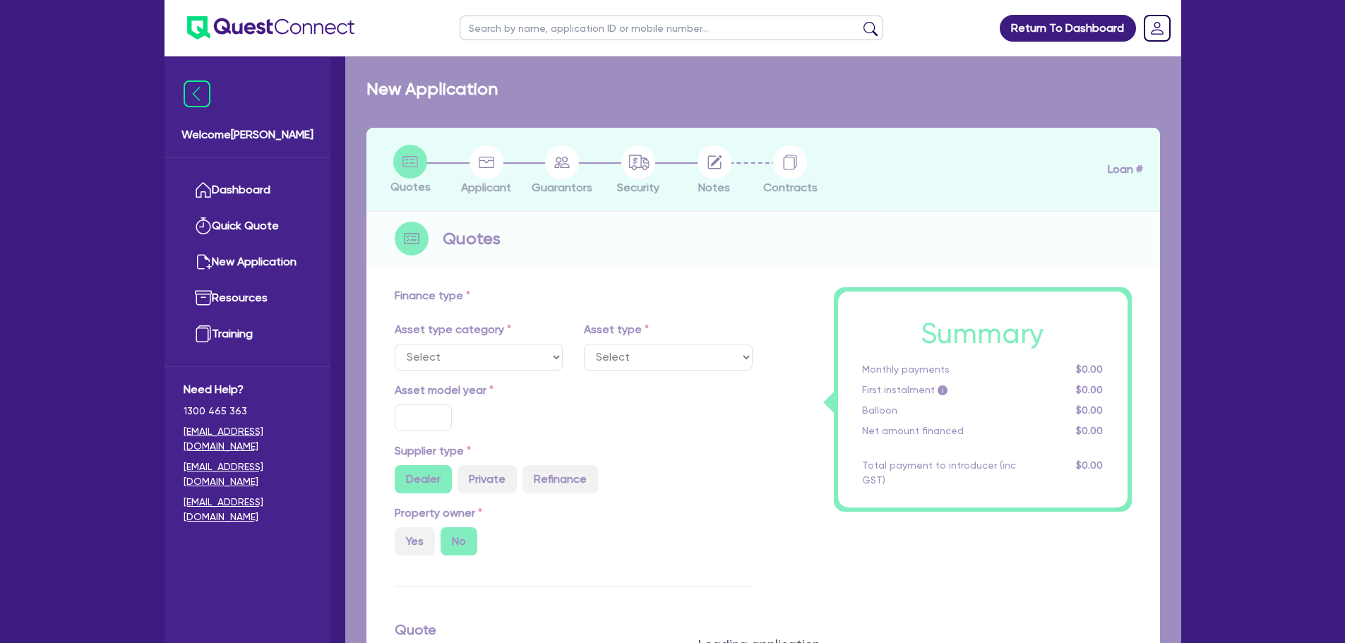
type input "5"
type input "3,600"
type input "17.95"
type input "990"
select select "YELLOW_GOODS_AND_EXCAVATORS"
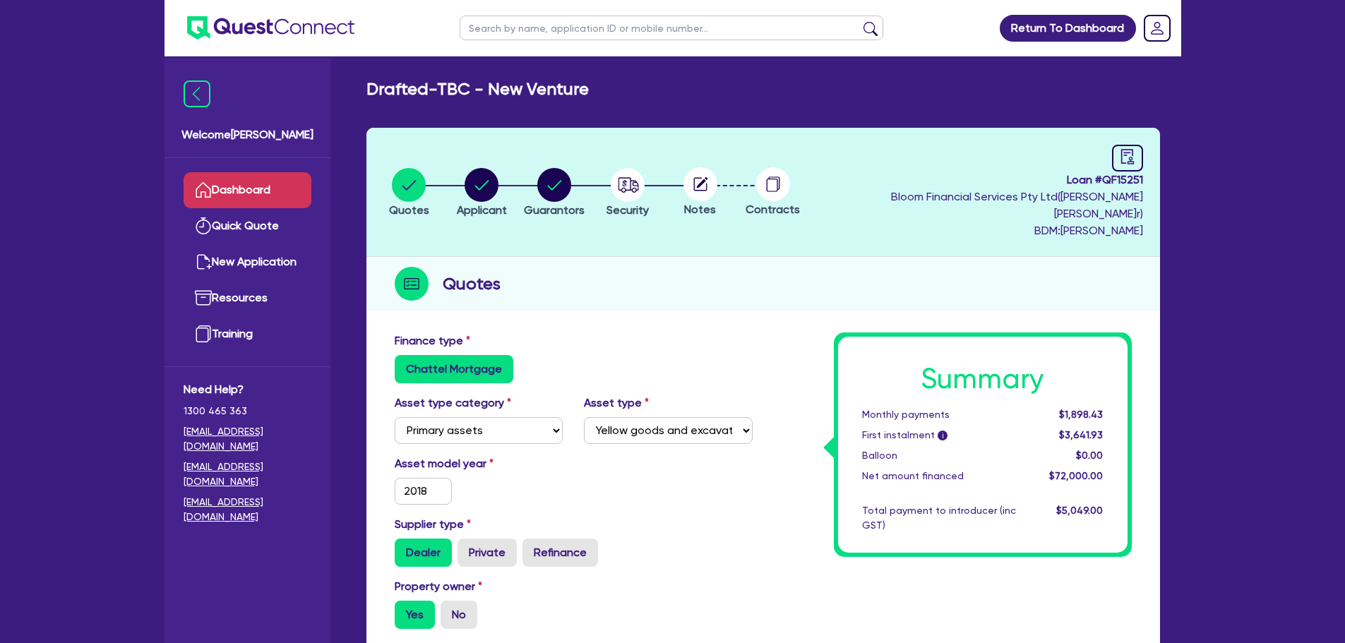
click at [269, 186] on link "Dashboard" at bounding box center [248, 190] width 128 height 36
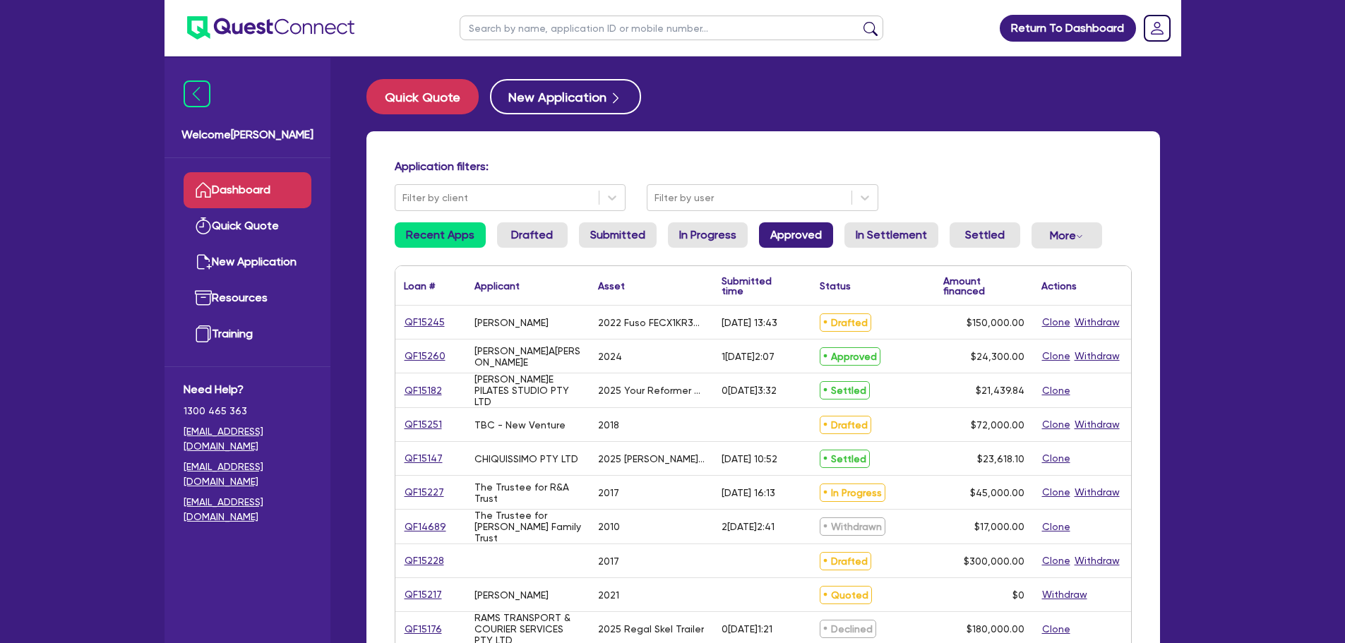
click at [791, 241] on link "Approved" at bounding box center [796, 234] width 74 height 25
